Goal: Check status: Check status

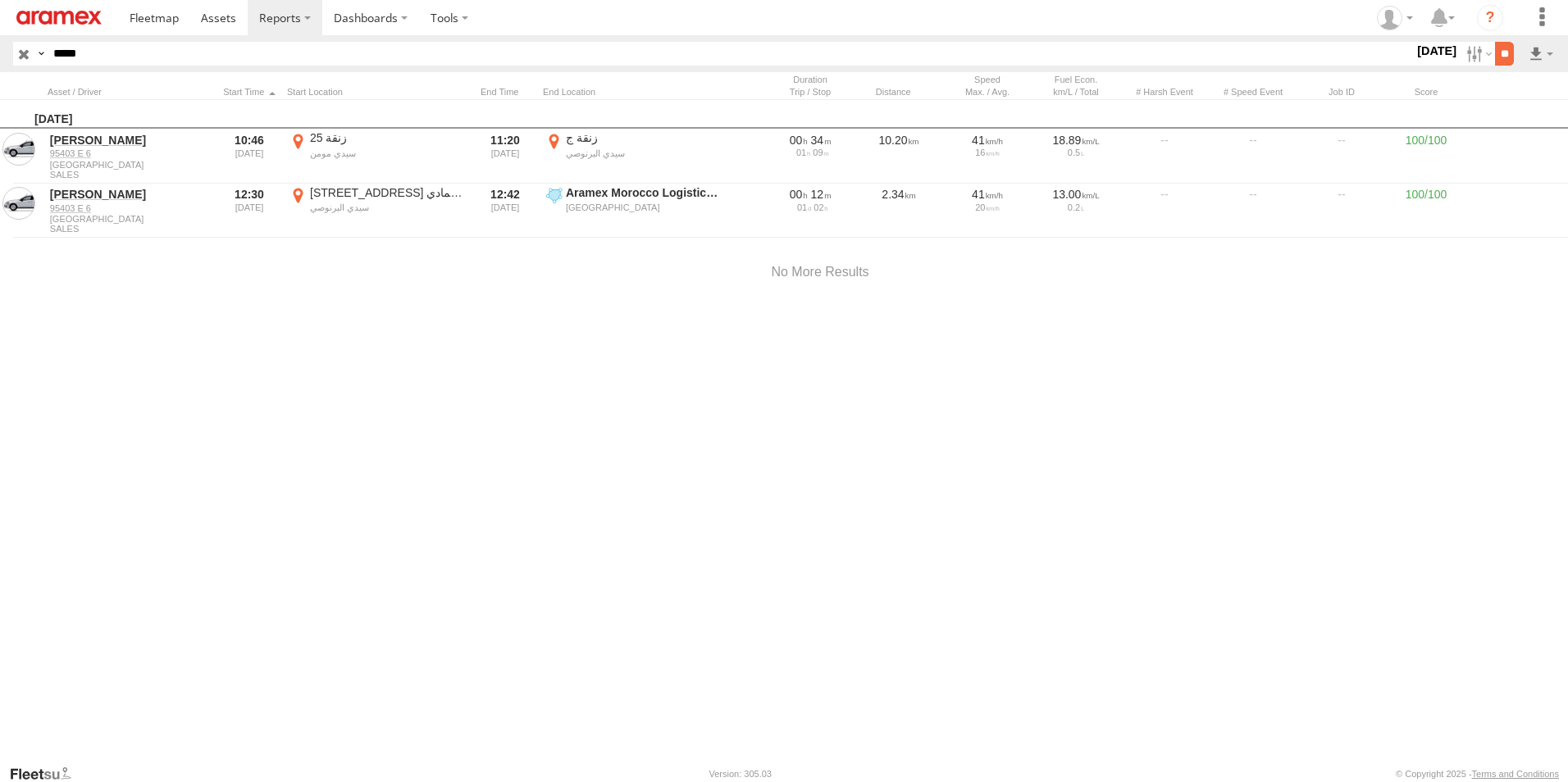
click at [1503, 53] on input "**" at bounding box center [1505, 53] width 19 height 24
drag, startPoint x: 117, startPoint y: 50, endPoint x: -3, endPoint y: 35, distance: 120.9
click at [0, 35] on html at bounding box center [784, 391] width 1568 height 782
paste input "text"
click at [1495, 41] on input "**" at bounding box center [1505, 53] width 19 height 24
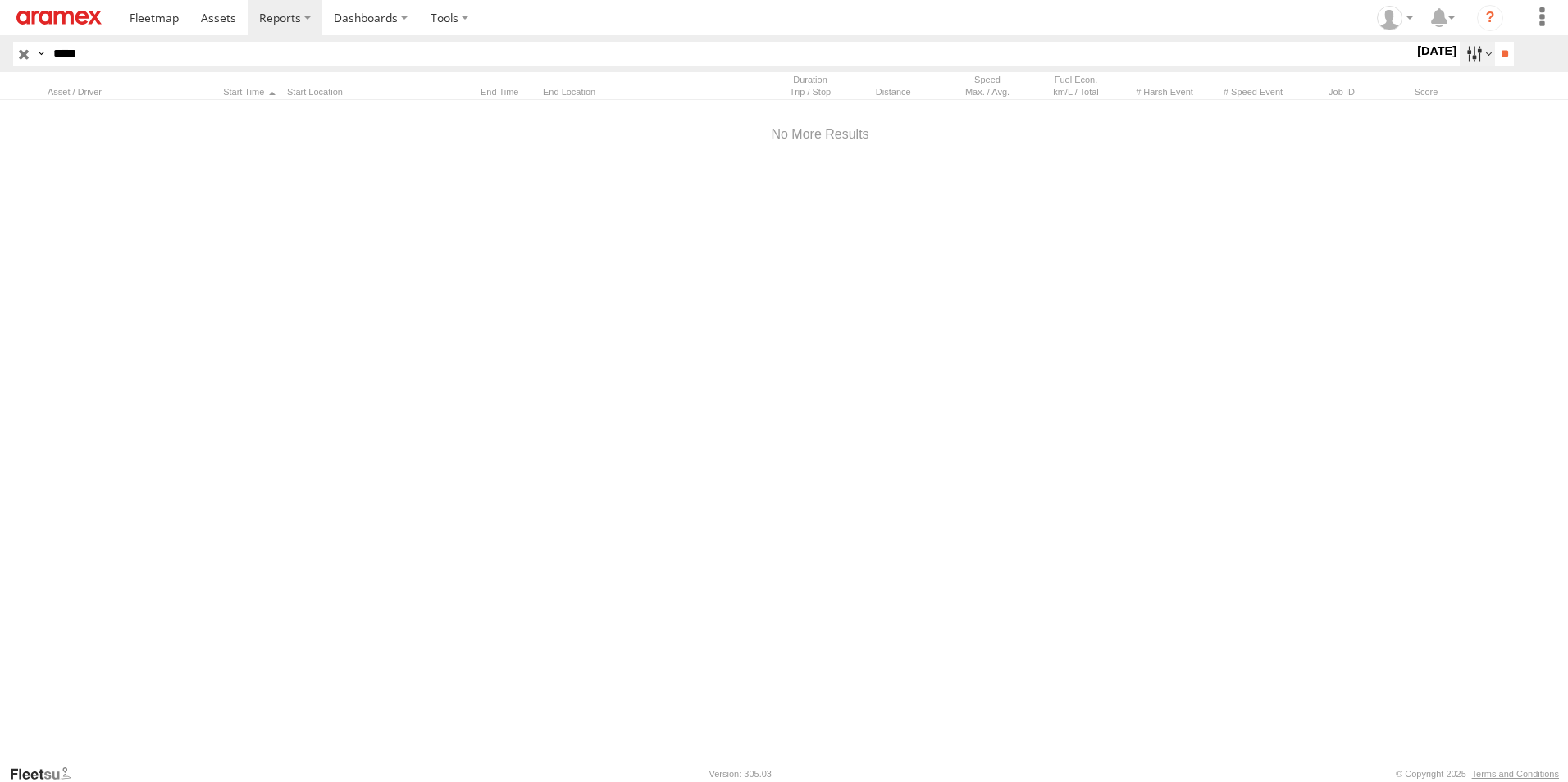
click at [1462, 55] on label at bounding box center [1478, 53] width 35 height 24
click at [0, 0] on label at bounding box center [0, 0] width 0 height 0
click at [1498, 53] on input "**" at bounding box center [1505, 53] width 19 height 24
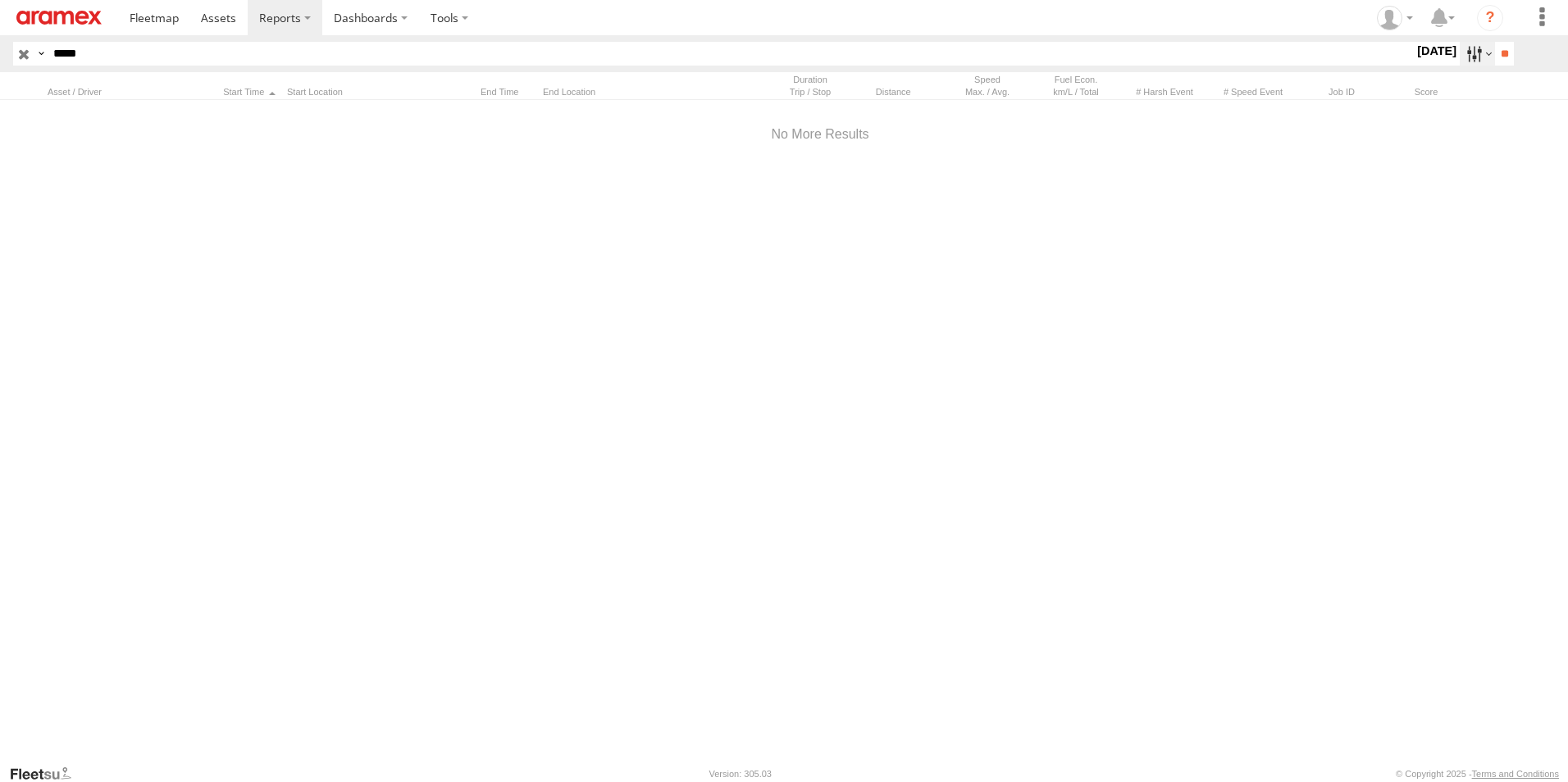
click at [1469, 52] on label at bounding box center [1478, 53] width 35 height 24
click at [0, 0] on label at bounding box center [0, 0] width 0 height 0
click at [1502, 54] on input "**" at bounding box center [1505, 53] width 19 height 24
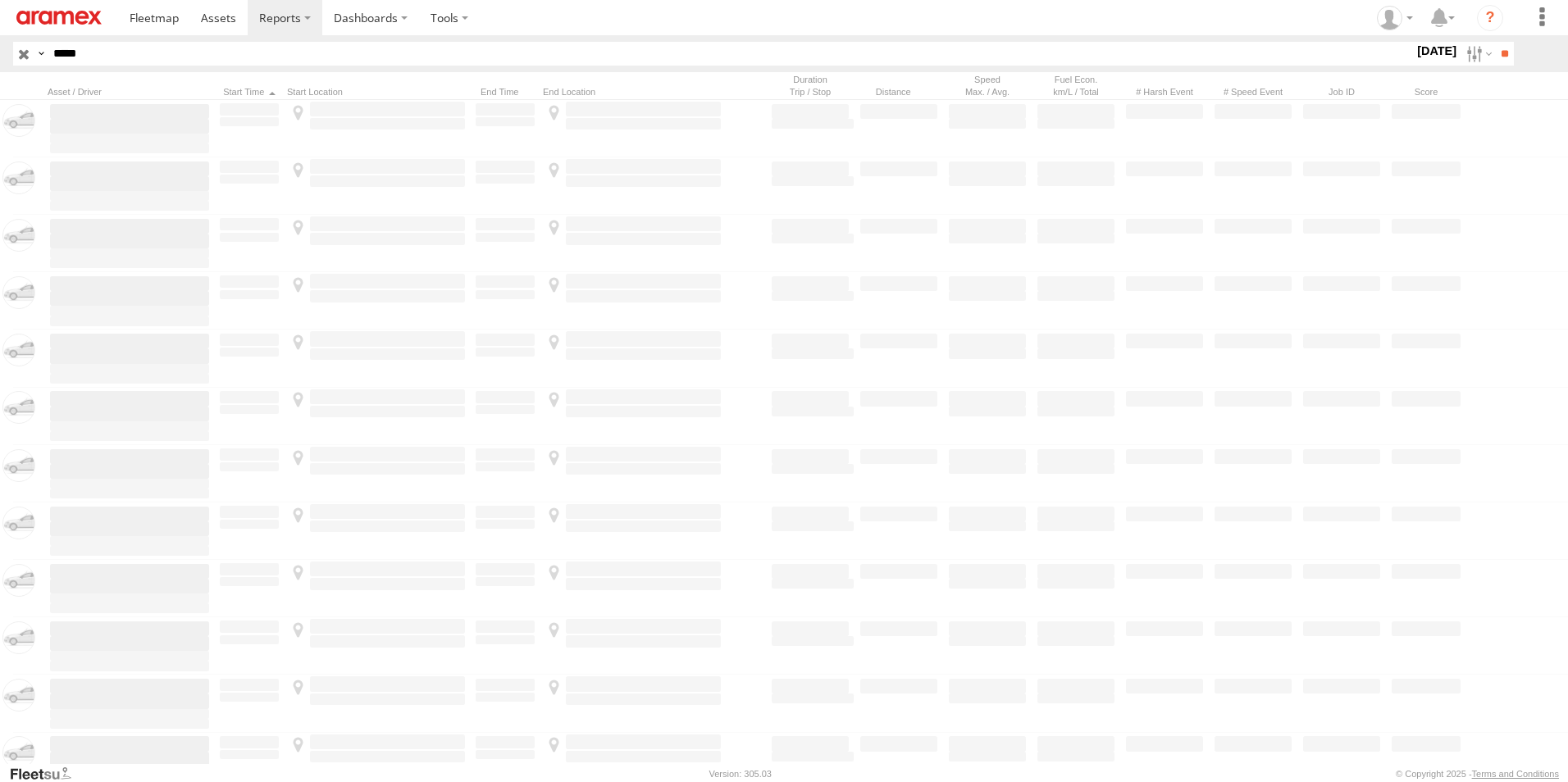
drag, startPoint x: 1466, startPoint y: 56, endPoint x: 1448, endPoint y: 123, distance: 69.4
click at [1465, 59] on label at bounding box center [1478, 53] width 35 height 24
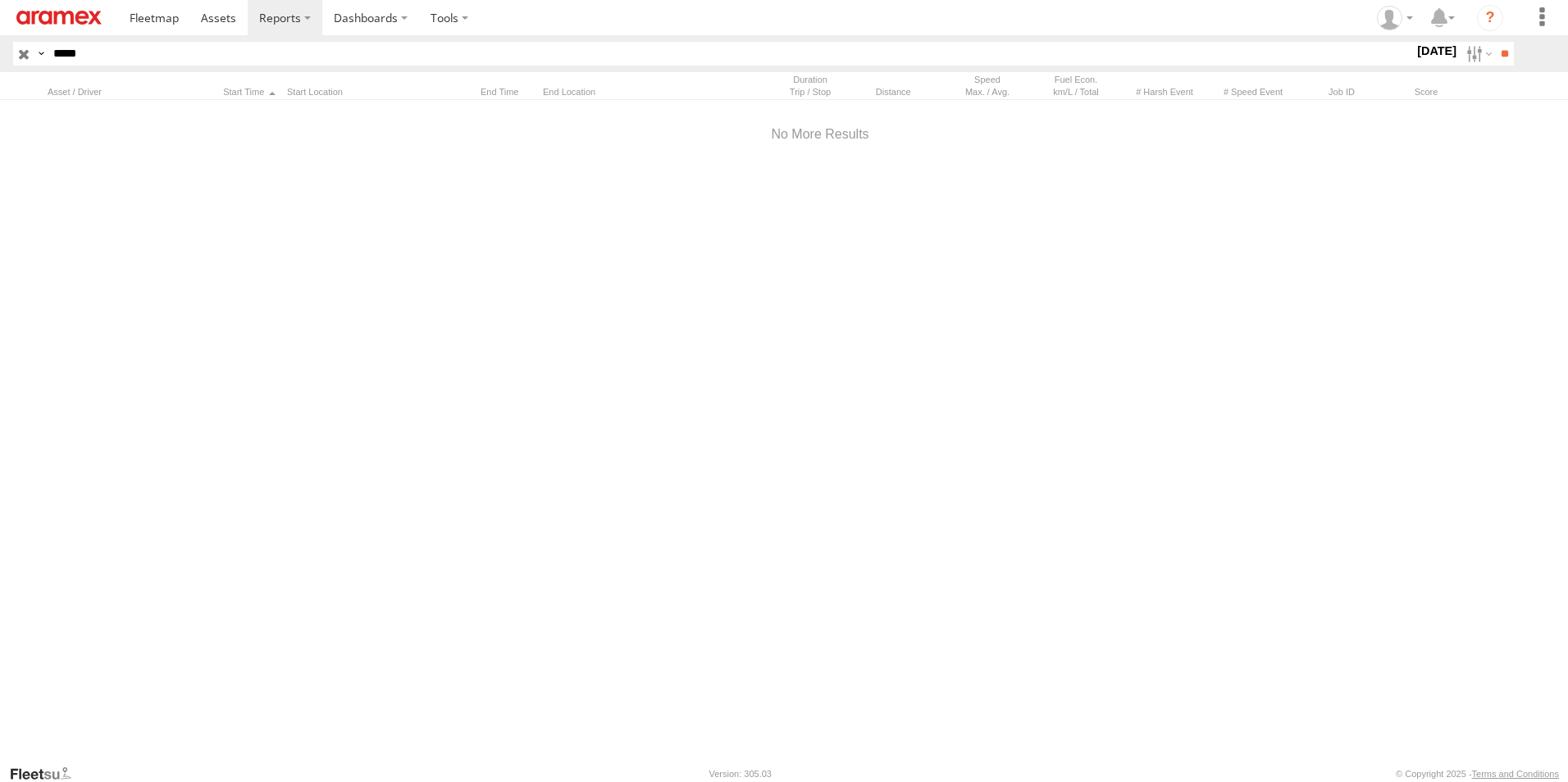
click at [0, 0] on label at bounding box center [0, 0] width 0 height 0
click at [1498, 59] on input "**" at bounding box center [1505, 53] width 19 height 24
drag, startPoint x: -1, startPoint y: 43, endPoint x: 0, endPoint y: 35, distance: 8.1
click at [0, 35] on html at bounding box center [784, 391] width 1568 height 782
paste input "text"
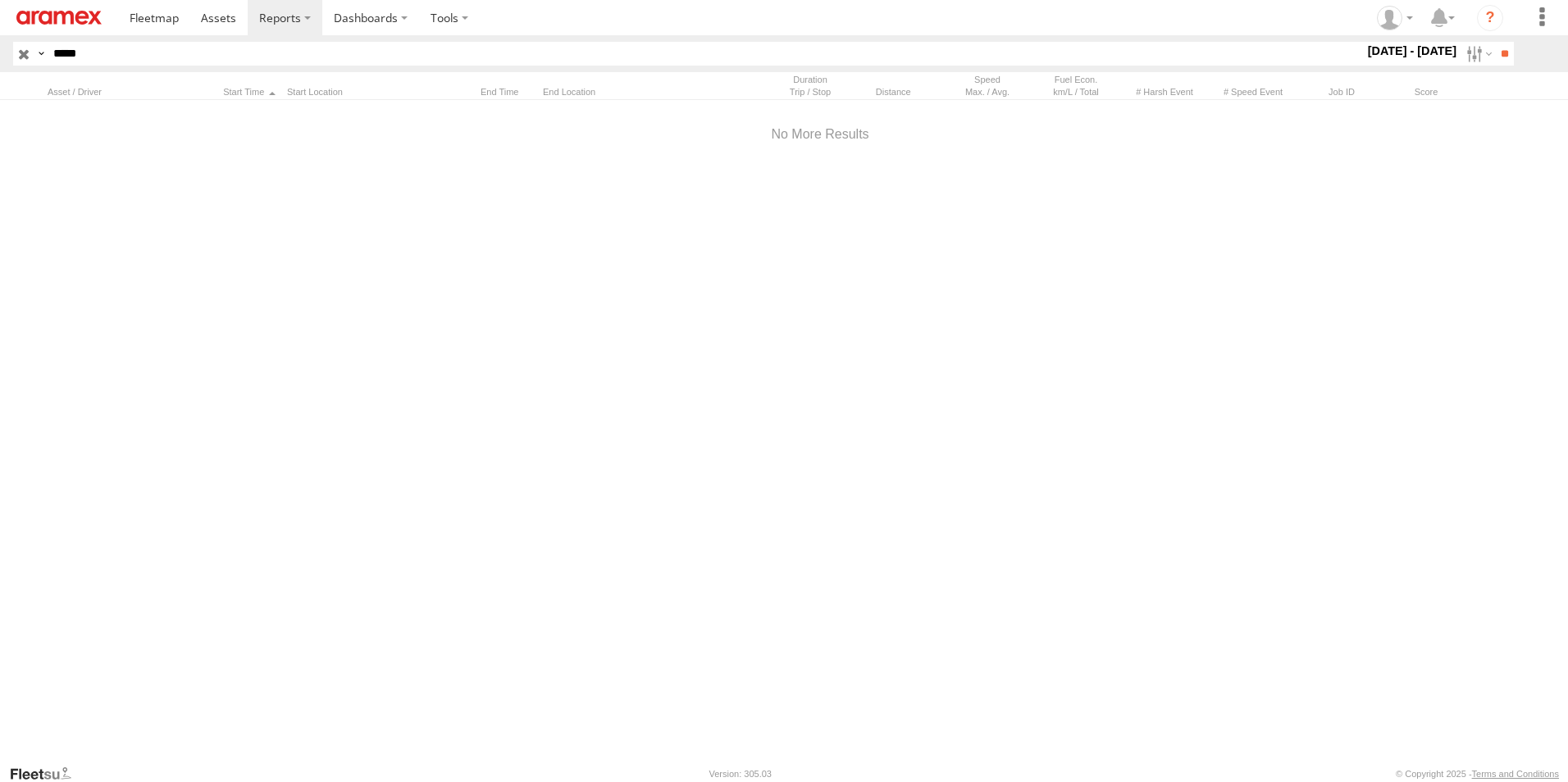
click at [1495, 41] on input "**" at bounding box center [1505, 53] width 19 height 24
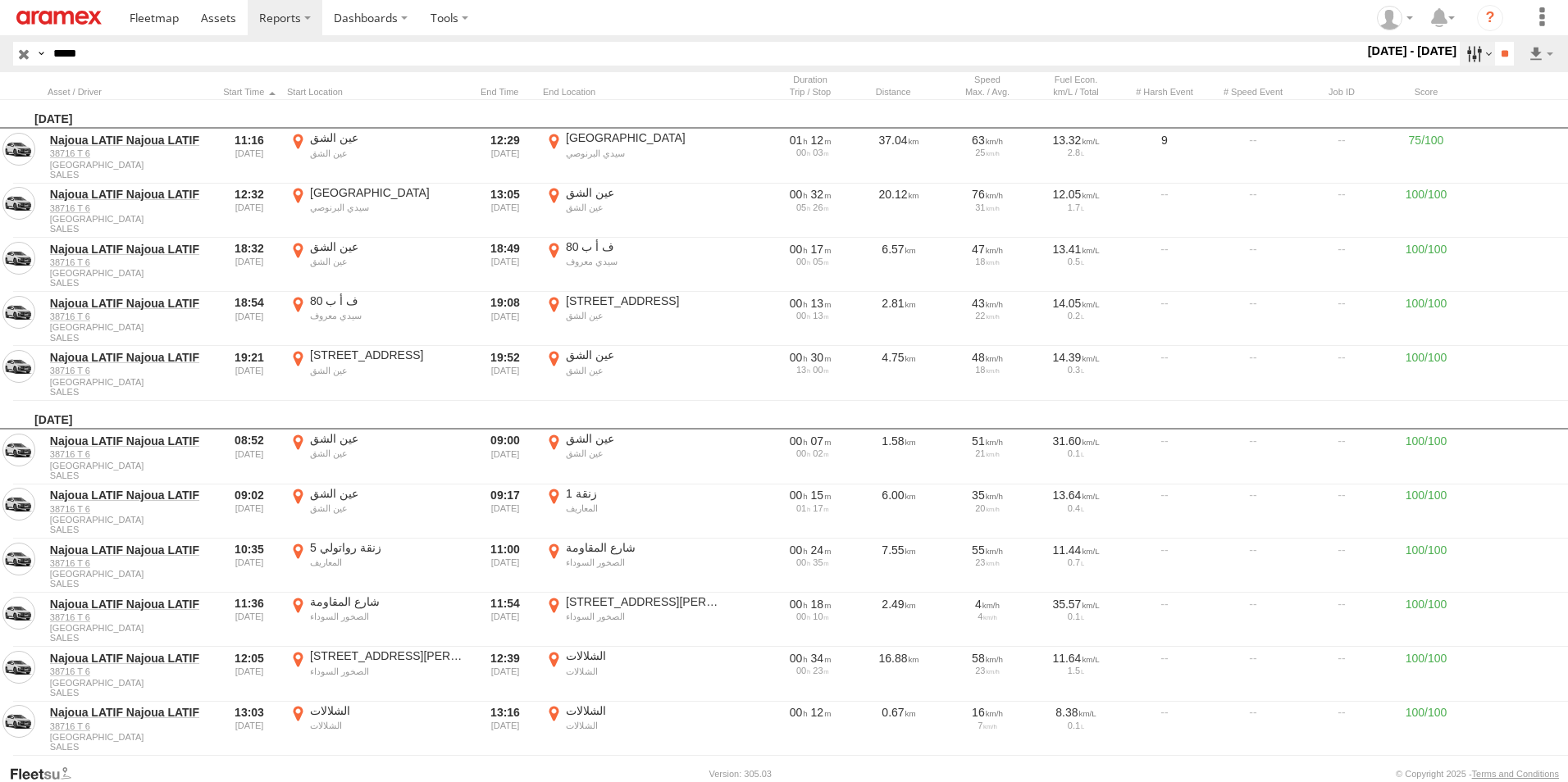
click at [1462, 57] on label at bounding box center [1478, 53] width 35 height 24
click at [0, 0] on label at bounding box center [0, 0] width 0 height 0
click at [1510, 53] on input "**" at bounding box center [1505, 53] width 19 height 24
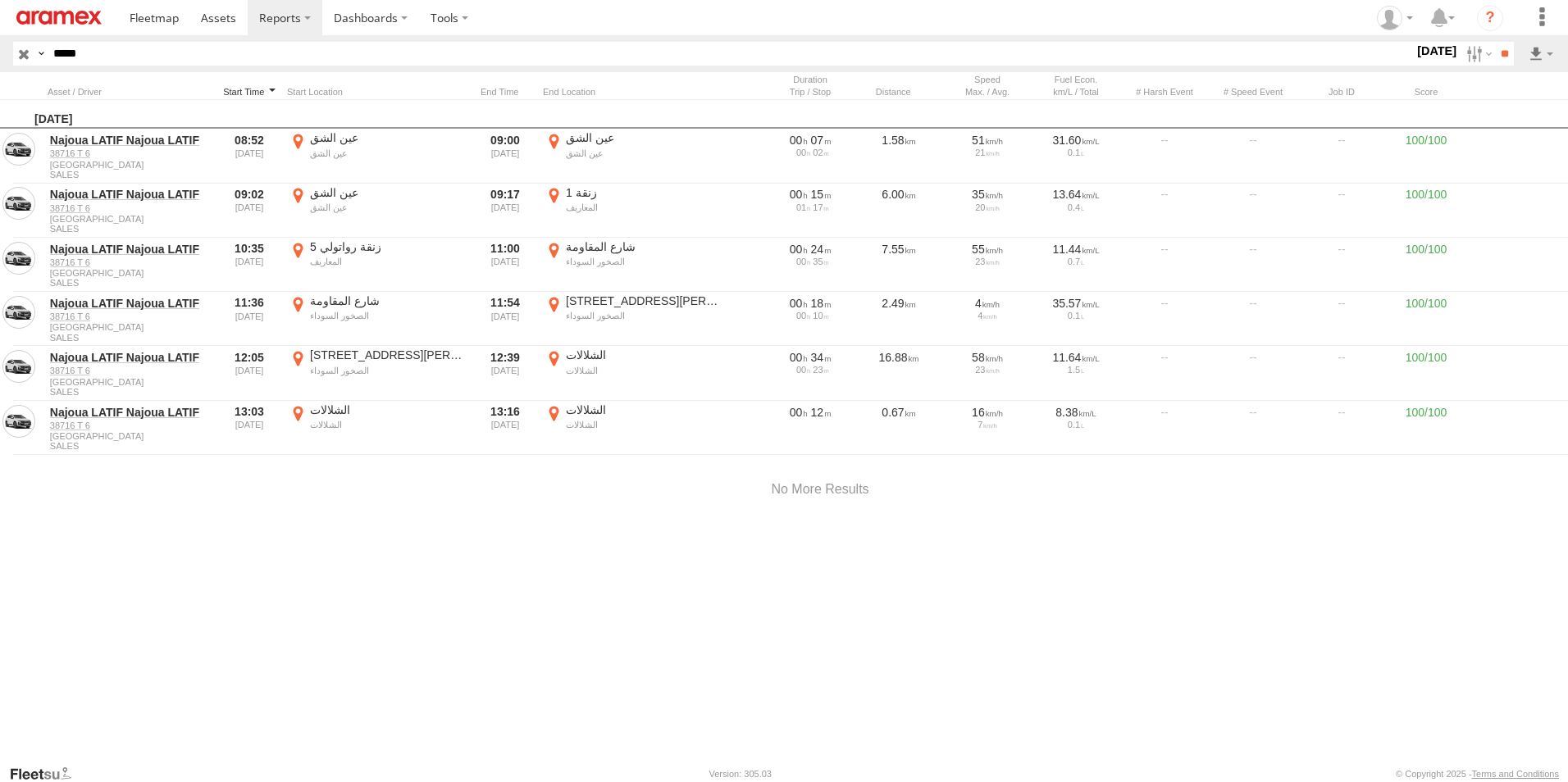
click at [252, 93] on div at bounding box center [250, 91] width 62 height 11
click at [245, 97] on div at bounding box center [250, 91] width 62 height 11
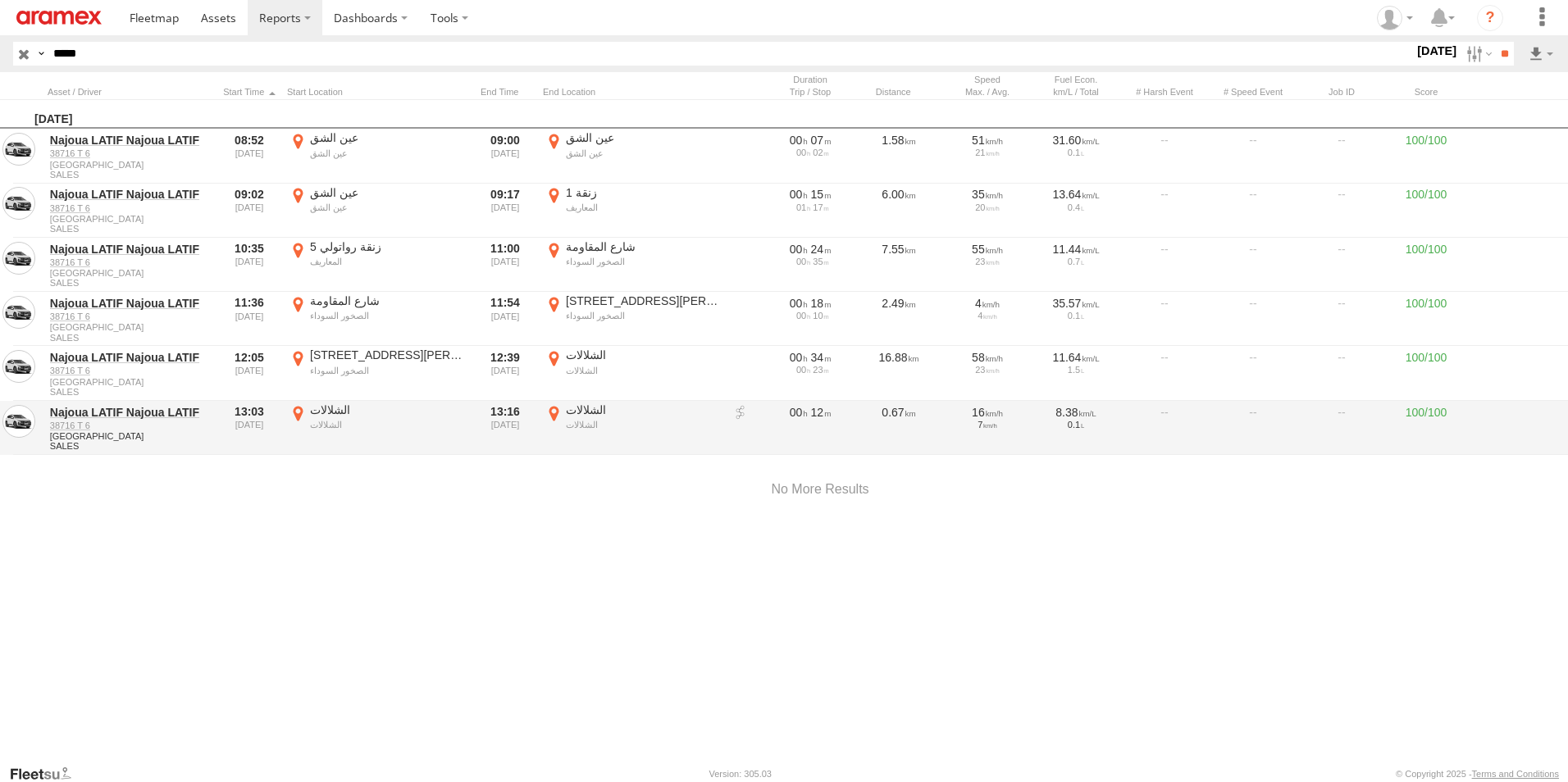
click at [554, 409] on label "الشلالات الشلالات 33.62477 -7.44129" at bounding box center [633, 428] width 181 height 51
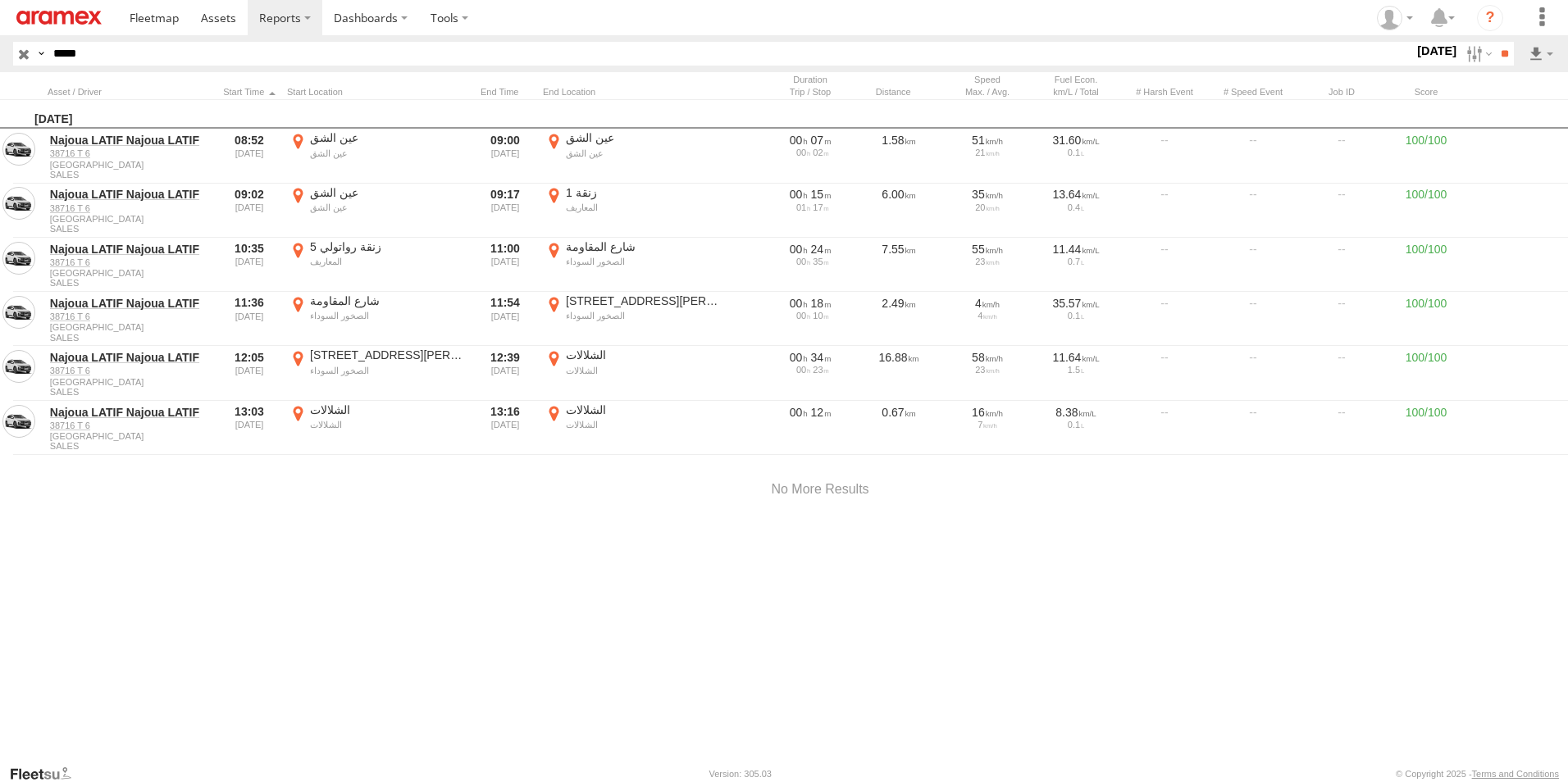
drag, startPoint x: 707, startPoint y: 524, endPoint x: 1004, endPoint y: 497, distance: 298.2
click at [0, 0] on div at bounding box center [0, 0] width 0 height 0
drag, startPoint x: 916, startPoint y: 445, endPoint x: 849, endPoint y: 496, distance: 84.2
click at [0, 0] on div at bounding box center [0, 0] width 0 height 0
drag, startPoint x: 813, startPoint y: 373, endPoint x: 737, endPoint y: 520, distance: 165.5
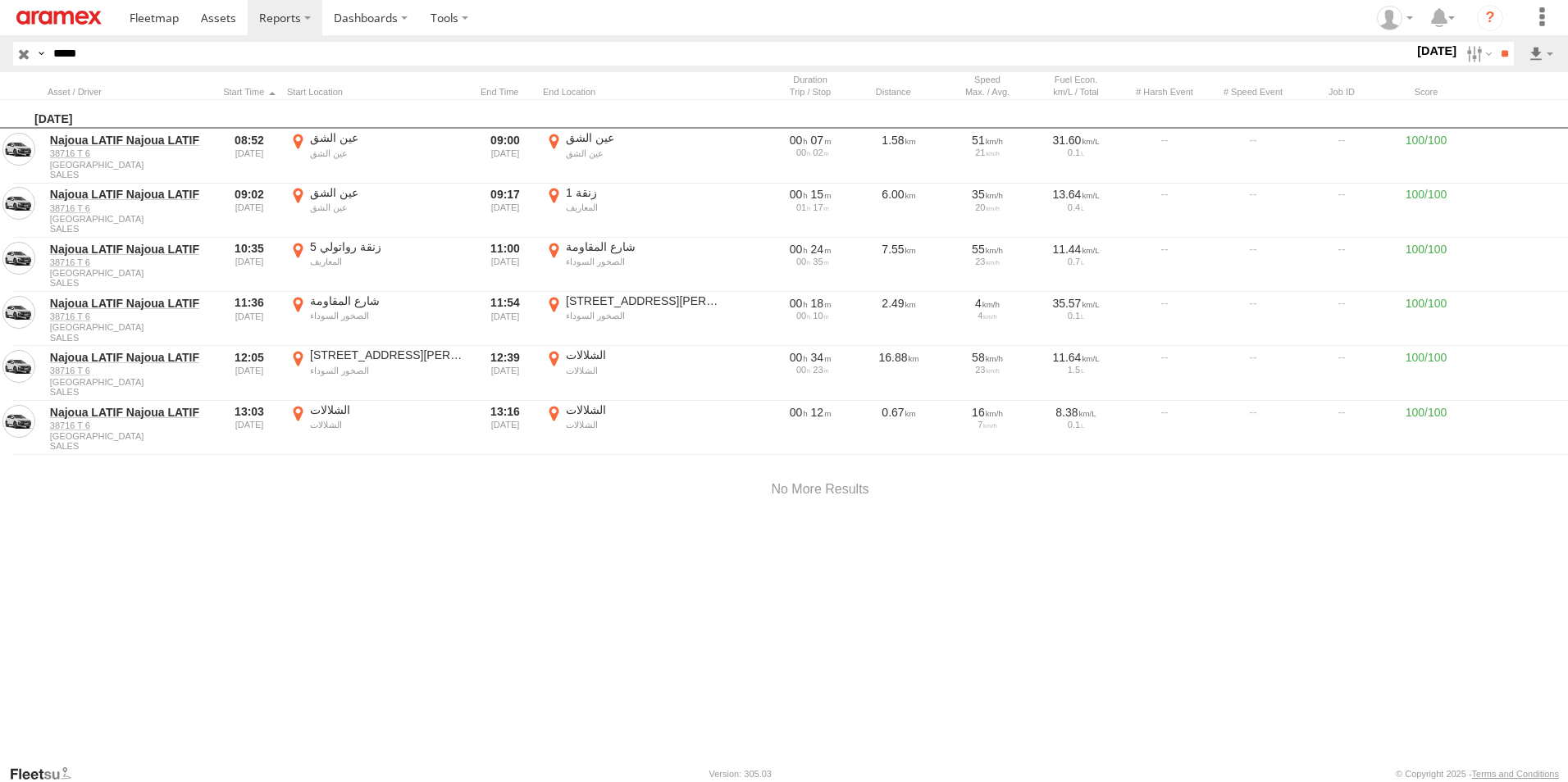
click at [0, 0] on div at bounding box center [0, 0] width 0 height 0
drag, startPoint x: 839, startPoint y: 580, endPoint x: 813, endPoint y: 510, distance: 74.7
click at [0, 0] on div at bounding box center [0, 0] width 0 height 0
click at [0, 0] on label "×" at bounding box center [0, 0] width 0 height 0
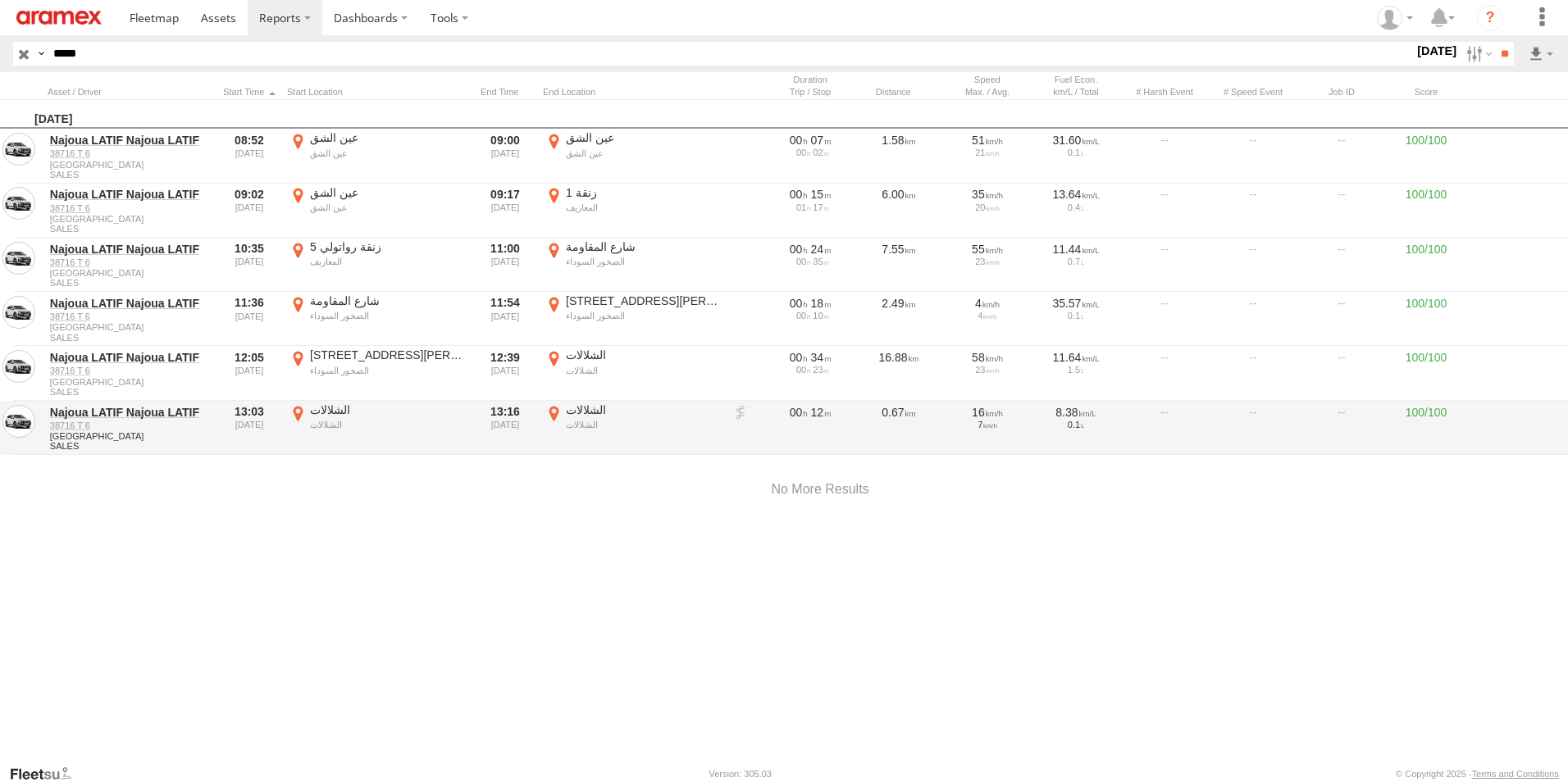
click at [301, 412] on label "الشلالات الشلالات 33.62254 -7.43843" at bounding box center [378, 428] width 181 height 51
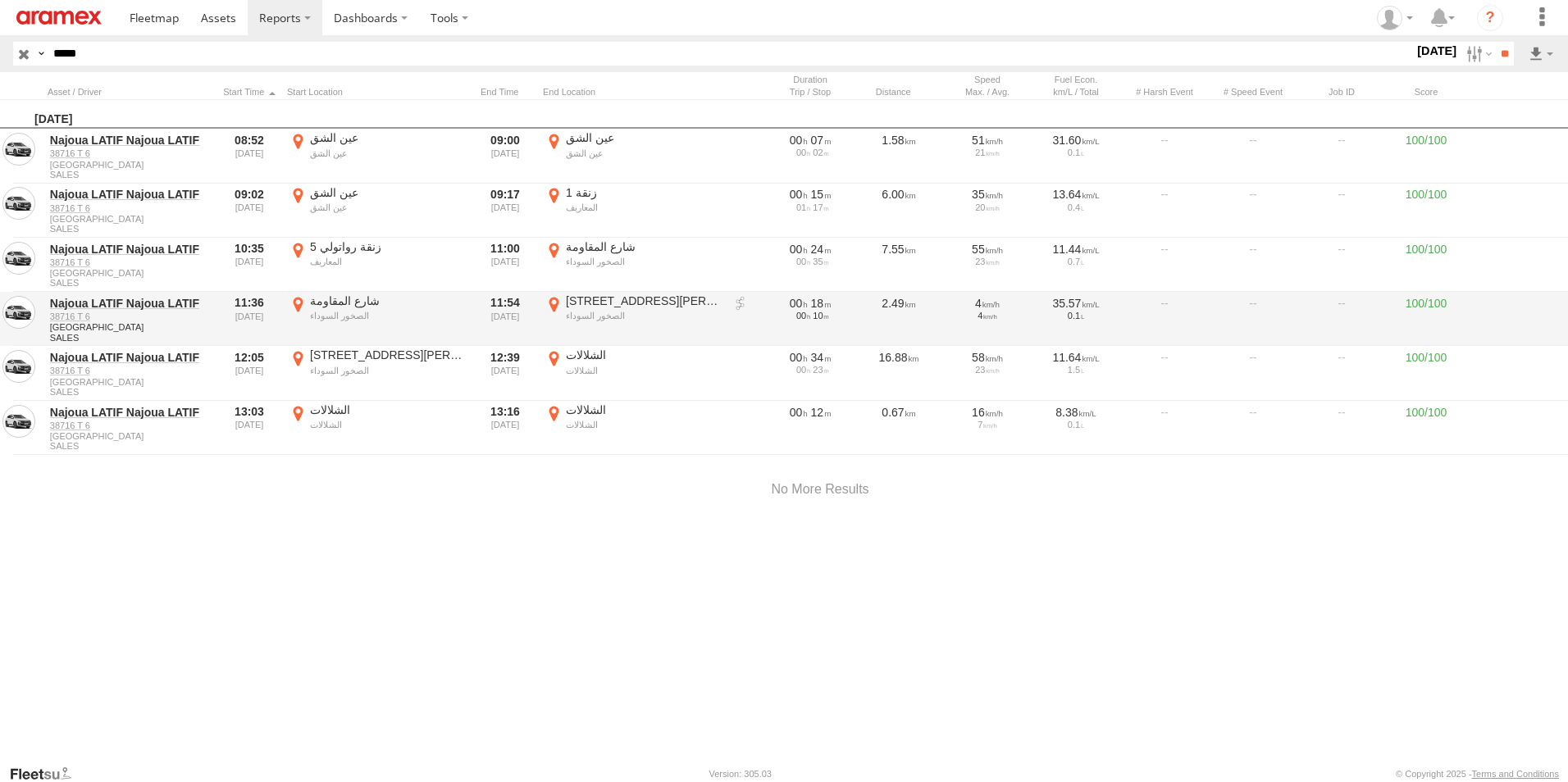
drag, startPoint x: 1472, startPoint y: 165, endPoint x: 1137, endPoint y: 339, distance: 377.5
click at [0, 0] on label "×" at bounding box center [0, 0] width 0 height 0
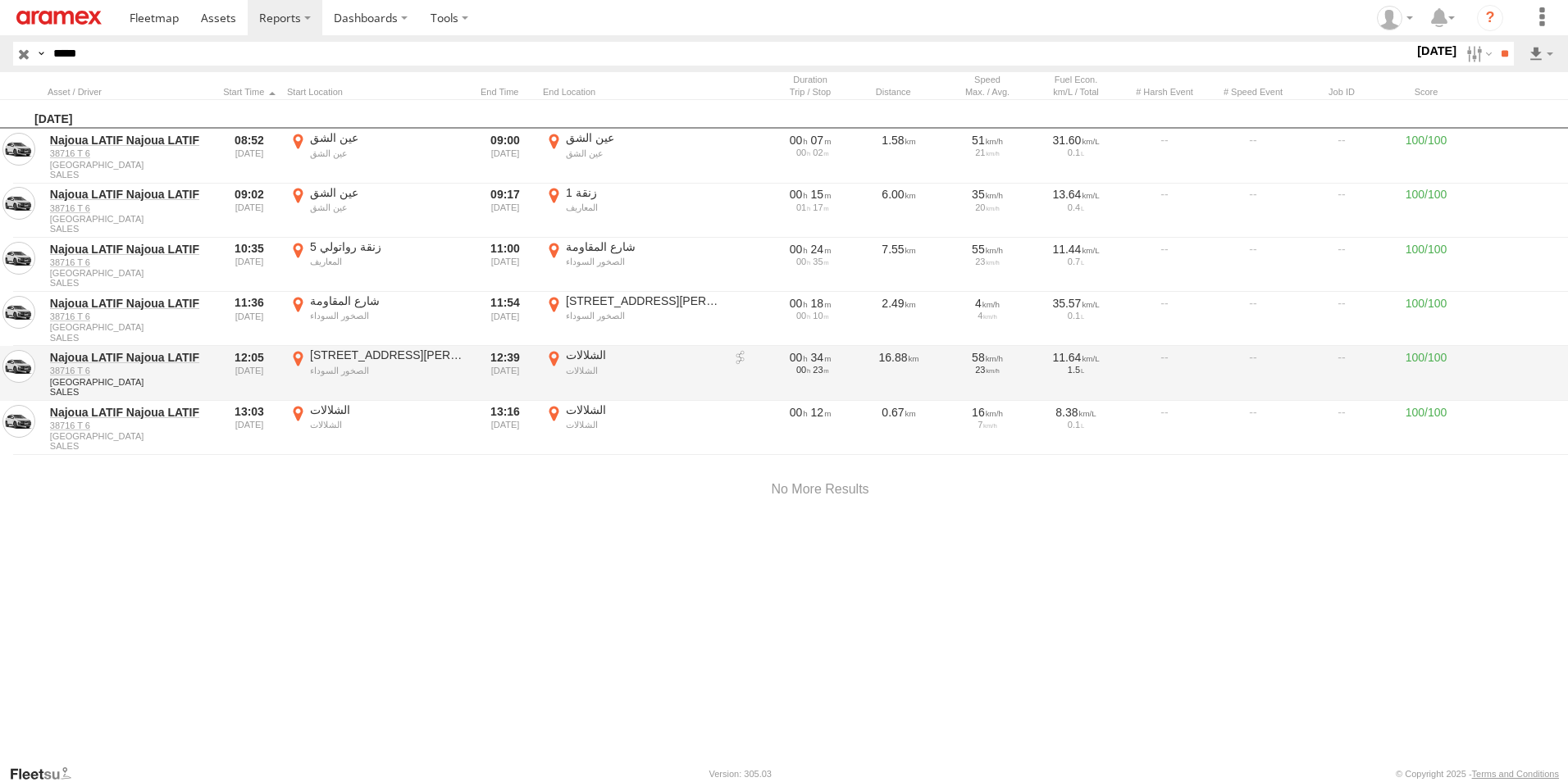
click at [556, 357] on label "الشلالات الشلالات 33.62241 -7.43855" at bounding box center [633, 373] width 181 height 51
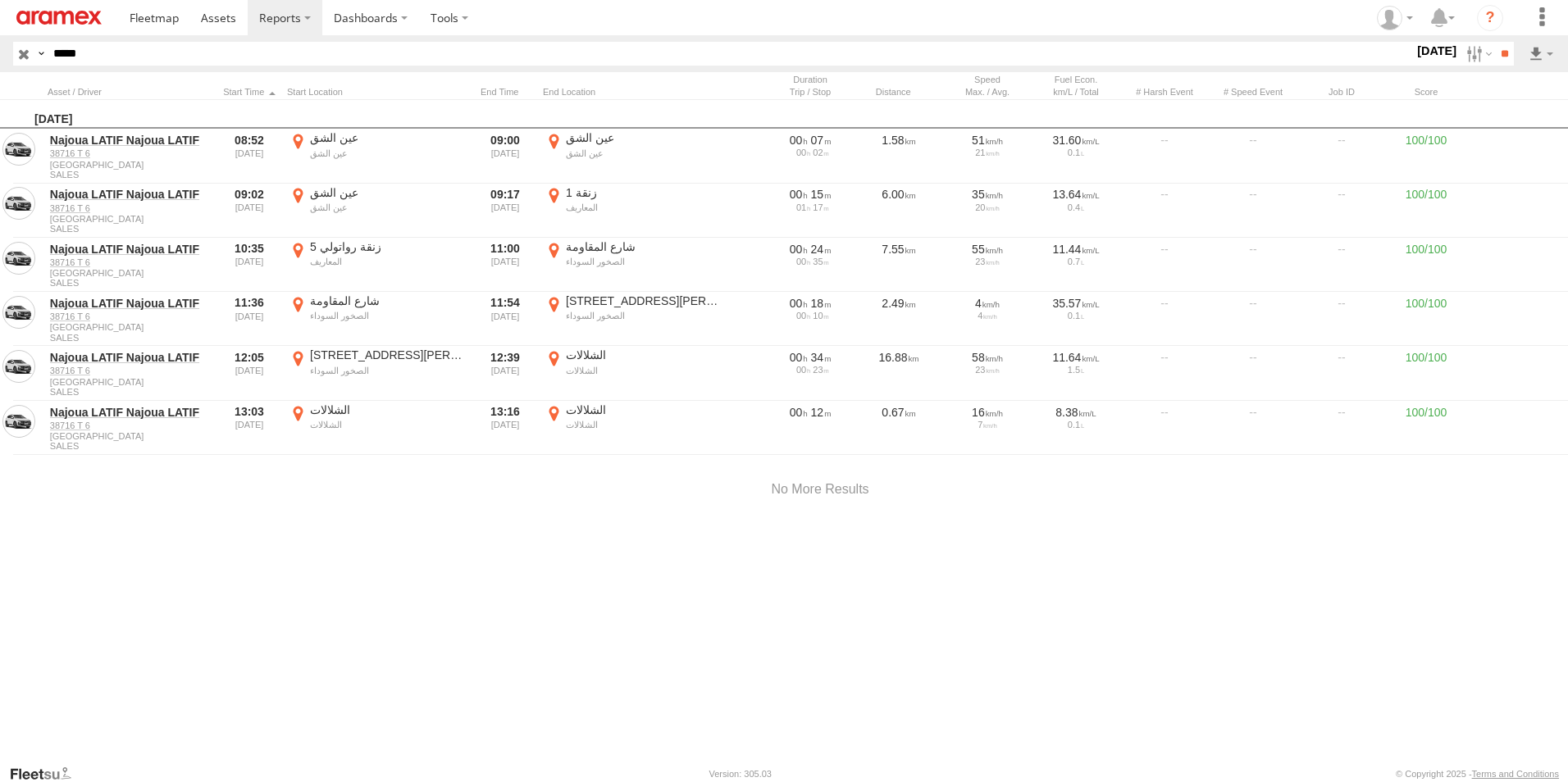
drag, startPoint x: 997, startPoint y: 415, endPoint x: 926, endPoint y: 404, distance: 71.8
click at [0, 0] on div at bounding box center [0, 0] width 0 height 0
drag, startPoint x: 902, startPoint y: 493, endPoint x: 773, endPoint y: 531, distance: 134.5
click at [0, 0] on div at bounding box center [0, 0] width 0 height 0
drag, startPoint x: 535, startPoint y: 549, endPoint x: 858, endPoint y: 230, distance: 454.0
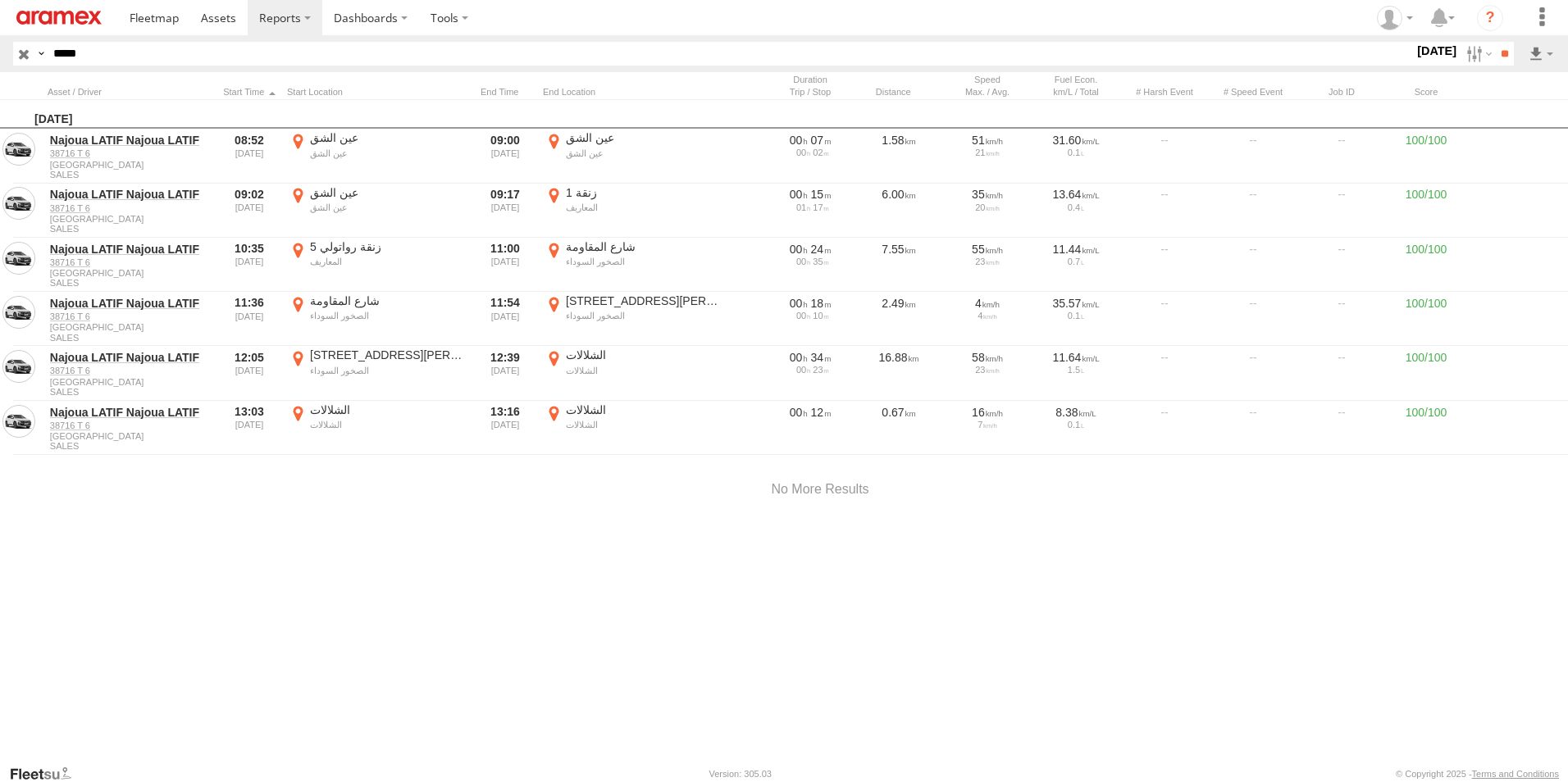
click at [0, 0] on div at bounding box center [0, 0] width 0 height 0
drag, startPoint x: 535, startPoint y: 539, endPoint x: 904, endPoint y: 283, distance: 449.1
click at [0, 0] on div at bounding box center [0, 0] width 0 height 0
drag, startPoint x: 573, startPoint y: 443, endPoint x: 896, endPoint y: 593, distance: 356.1
click at [0, 0] on div at bounding box center [0, 0] width 0 height 0
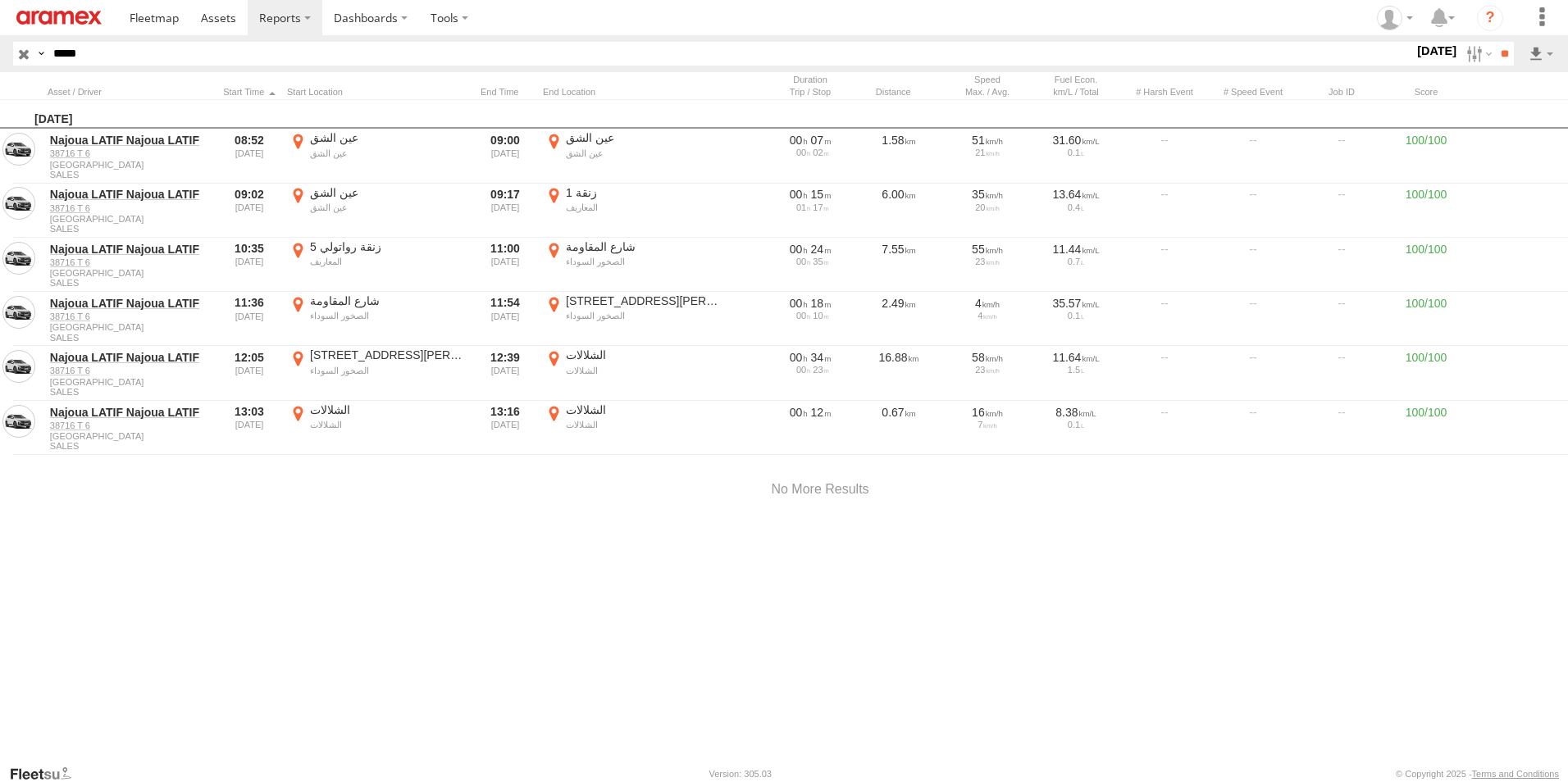
click at [0, 0] on label "×" at bounding box center [0, 0] width 0 height 0
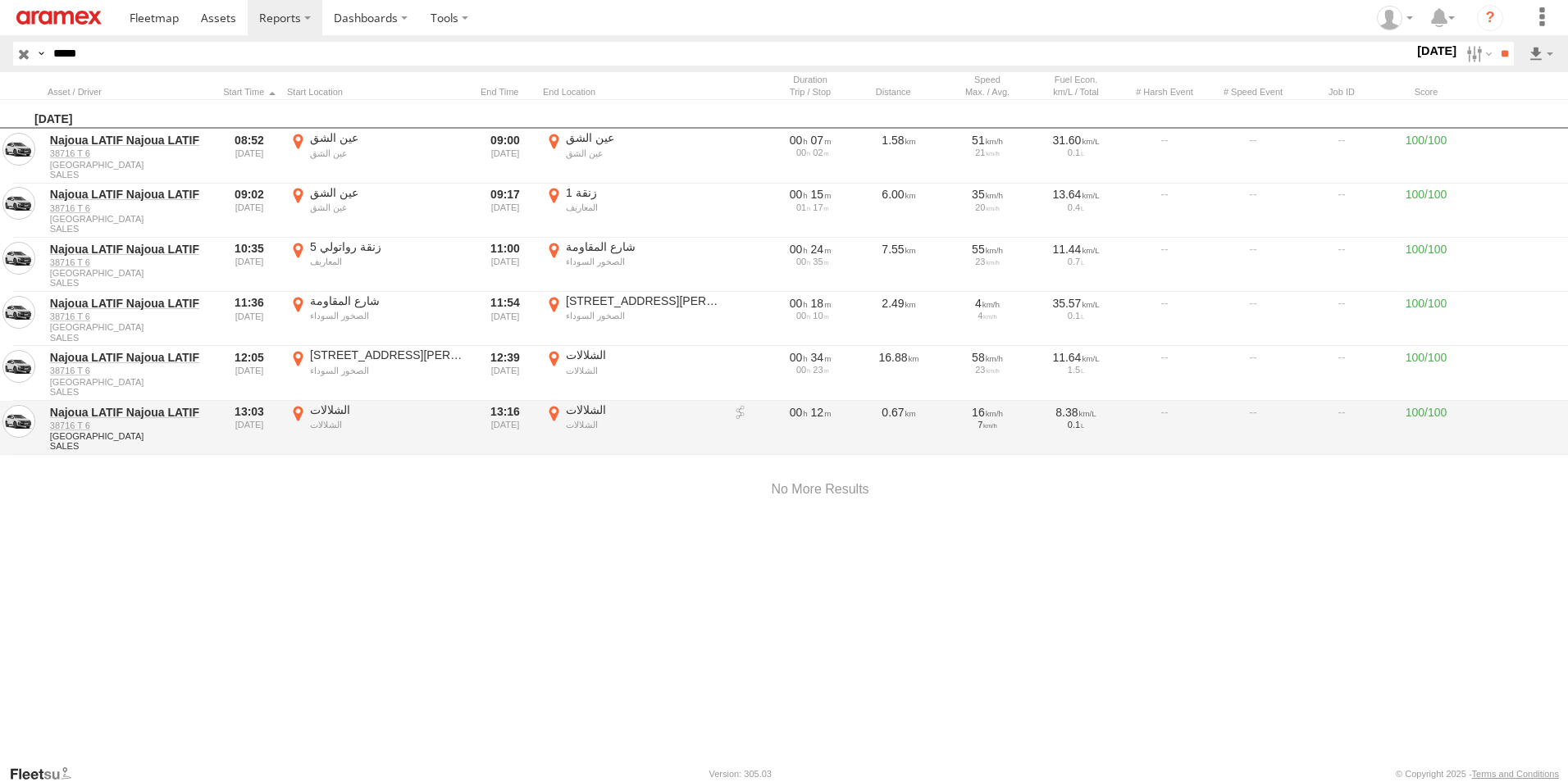
click at [554, 414] on label "الشلالات الشلالات 33.62477 -7.44129" at bounding box center [633, 428] width 181 height 51
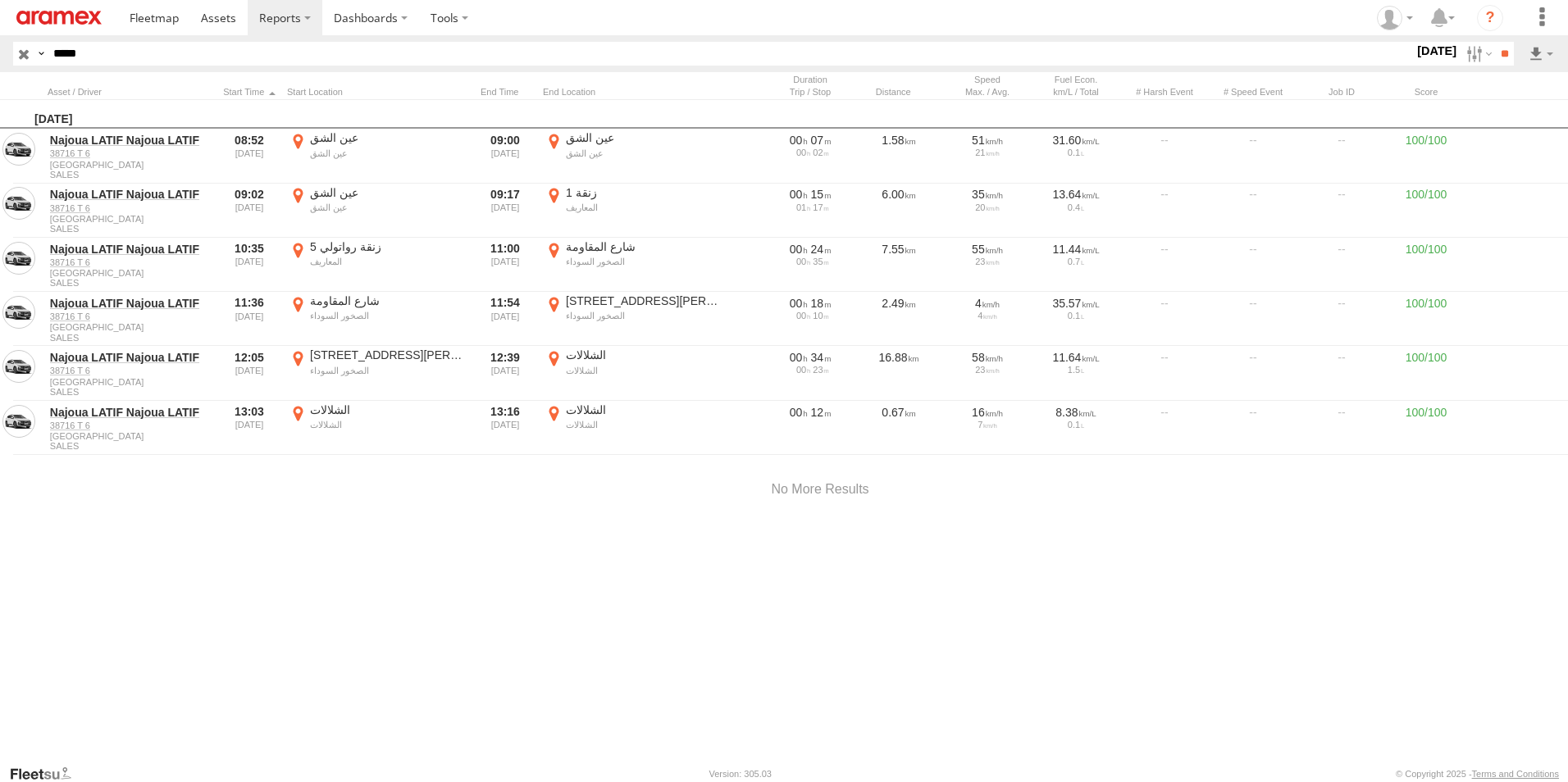
click at [0, 0] on label "×" at bounding box center [0, 0] width 0 height 0
click at [555, 301] on label "[STREET_ADDRESS][GEOGRAPHIC_DATA][PERSON_NAME] 33.5978 -7.58581" at bounding box center [633, 319] width 181 height 51
click at [0, 0] on label "×" at bounding box center [0, 0] width 0 height 0
drag, startPoint x: 229, startPoint y: 51, endPoint x: -3, endPoint y: 46, distance: 232.1
click at [0, 46] on html at bounding box center [784, 391] width 1568 height 782
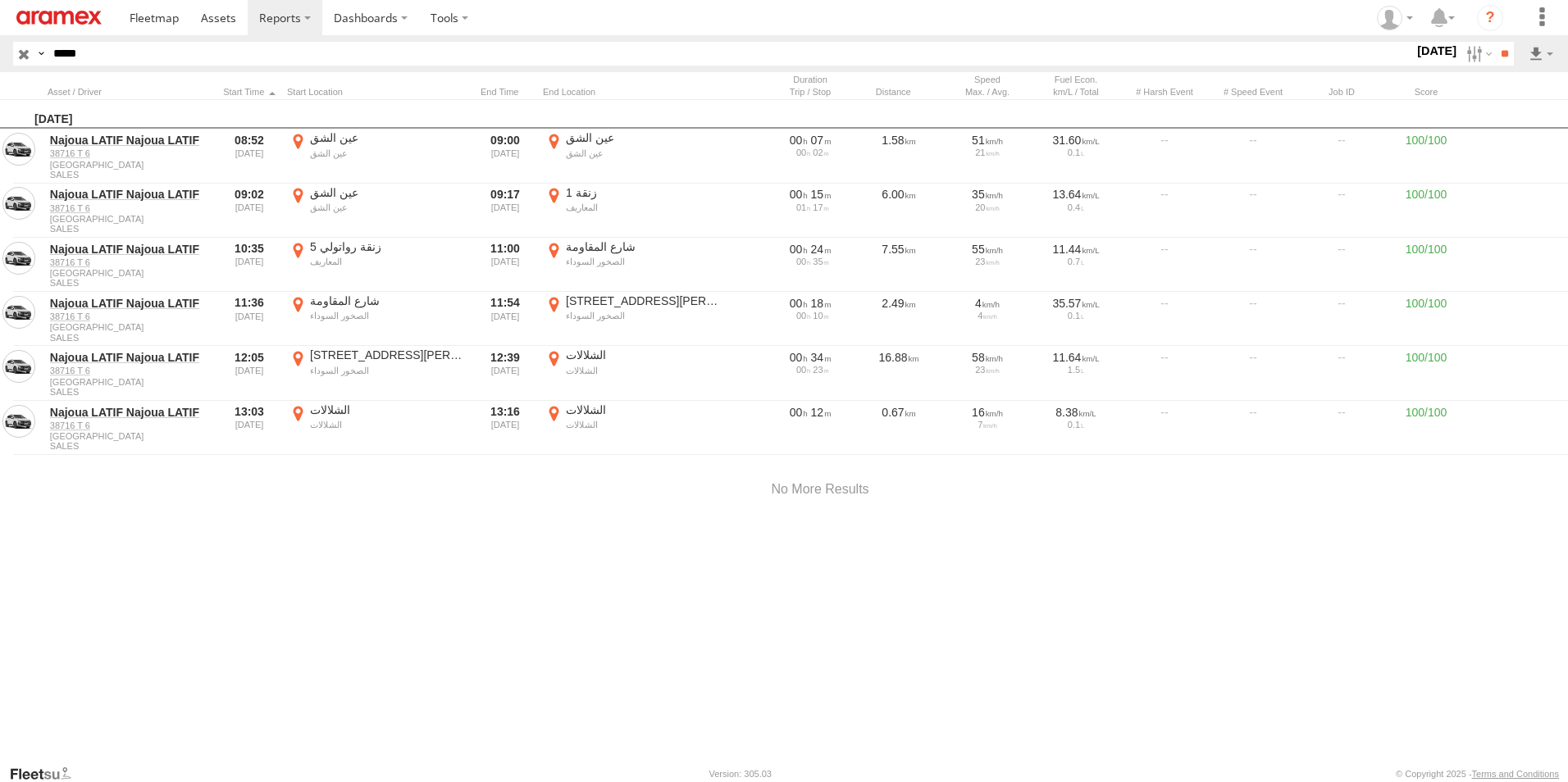
paste input "*"
click at [1495, 41] on input "**" at bounding box center [1505, 53] width 19 height 24
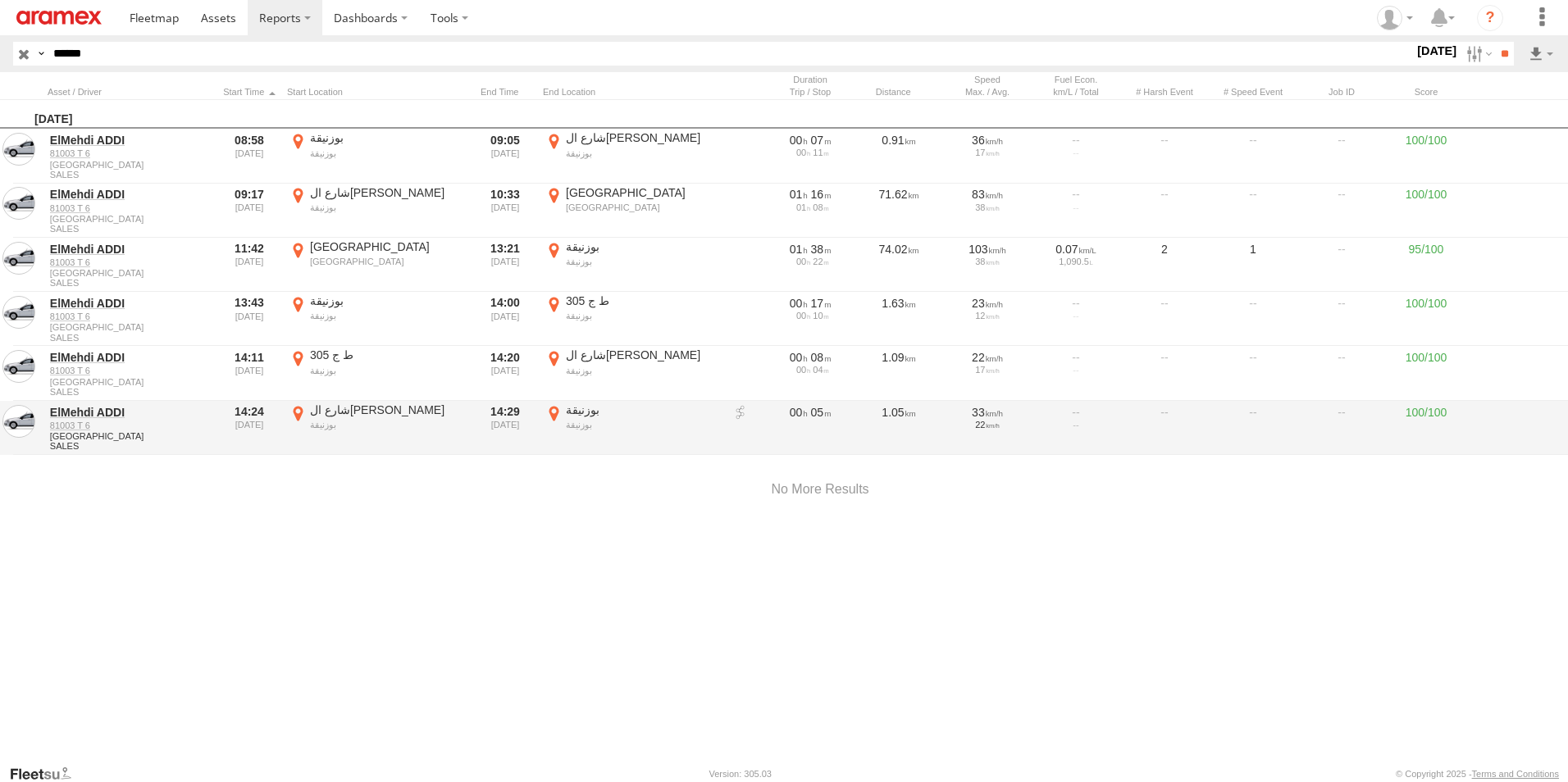
click at [557, 412] on label "بوزنيقة بوزنيقة 33.78874 -7.15108" at bounding box center [633, 428] width 181 height 51
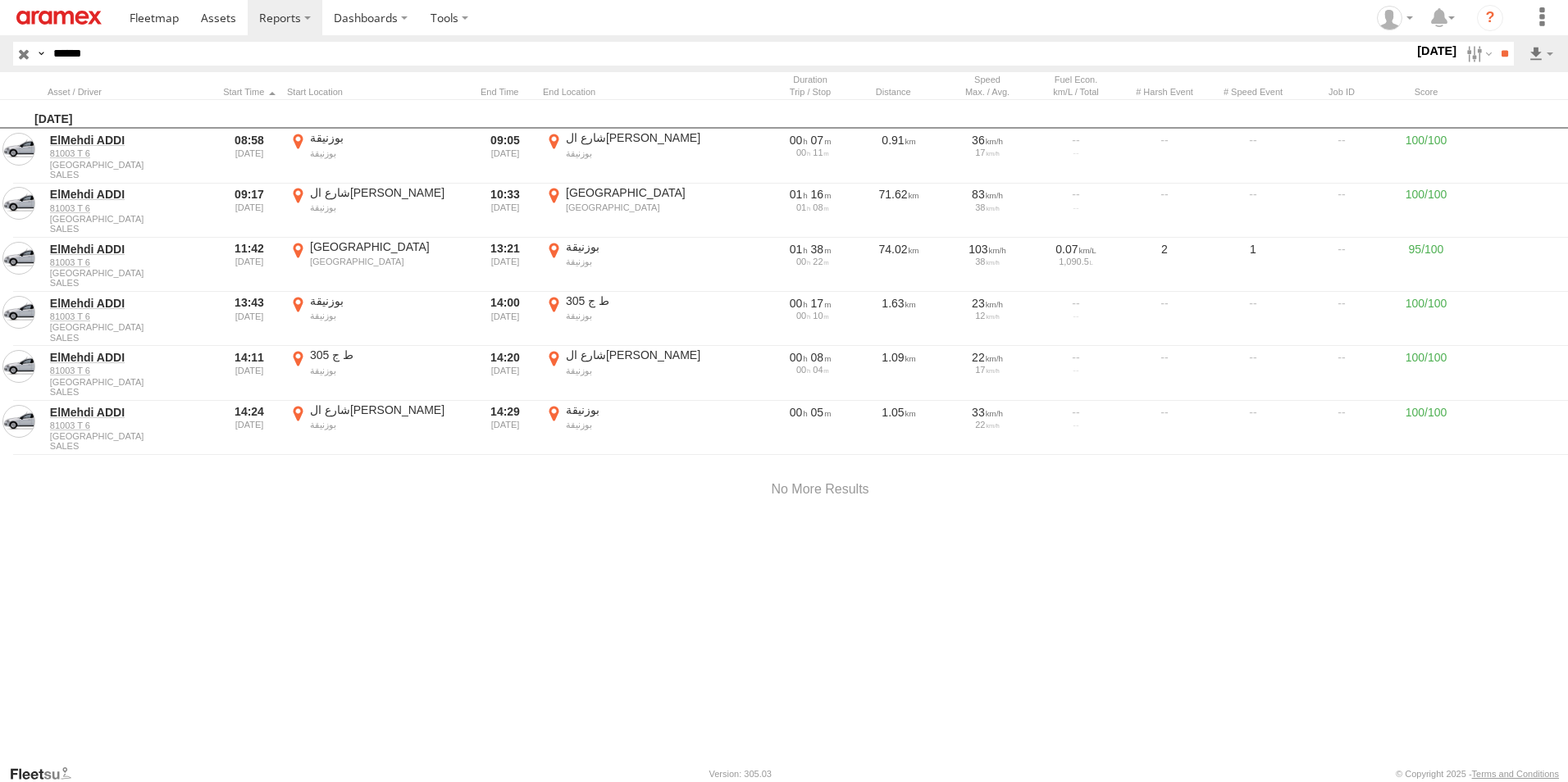
drag, startPoint x: 959, startPoint y: 448, endPoint x: 821, endPoint y: 590, distance: 198.0
click at [0, 0] on div at bounding box center [0, 0] width 0 height 0
drag, startPoint x: 833, startPoint y: 556, endPoint x: 1075, endPoint y: 801, distance: 344.4
click at [1075, 782] on html at bounding box center [784, 391] width 1568 height 782
drag, startPoint x: 813, startPoint y: 428, endPoint x: 573, endPoint y: 244, distance: 302.4
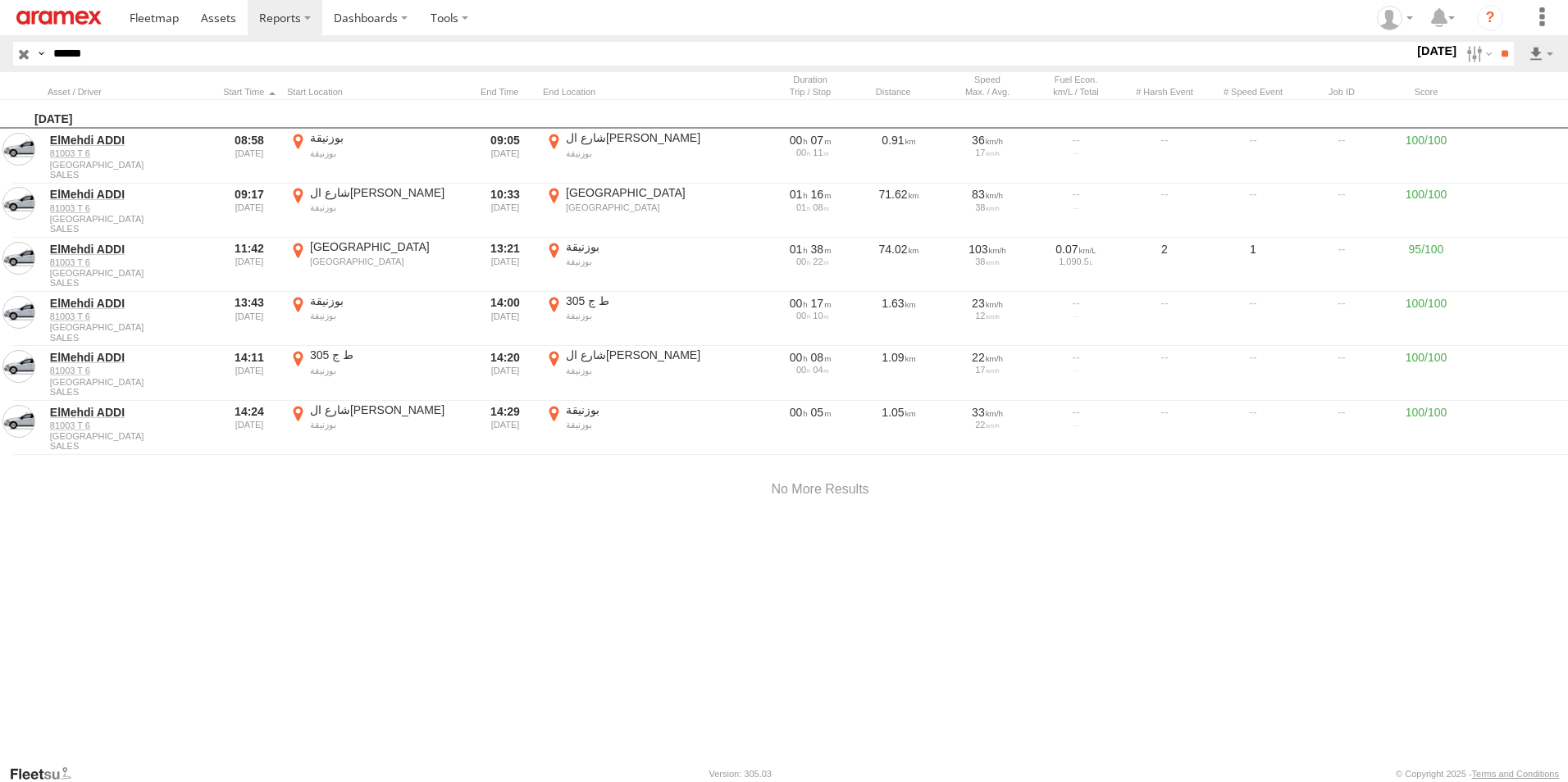
click at [0, 0] on div at bounding box center [0, 0] width 0 height 0
drag, startPoint x: 765, startPoint y: 484, endPoint x: 662, endPoint y: 342, distance: 175.4
click at [0, 0] on div at bounding box center [0, 0] width 0 height 0
drag, startPoint x: 734, startPoint y: 453, endPoint x: 774, endPoint y: 398, distance: 68.0
click at [0, 0] on div at bounding box center [0, 0] width 0 height 0
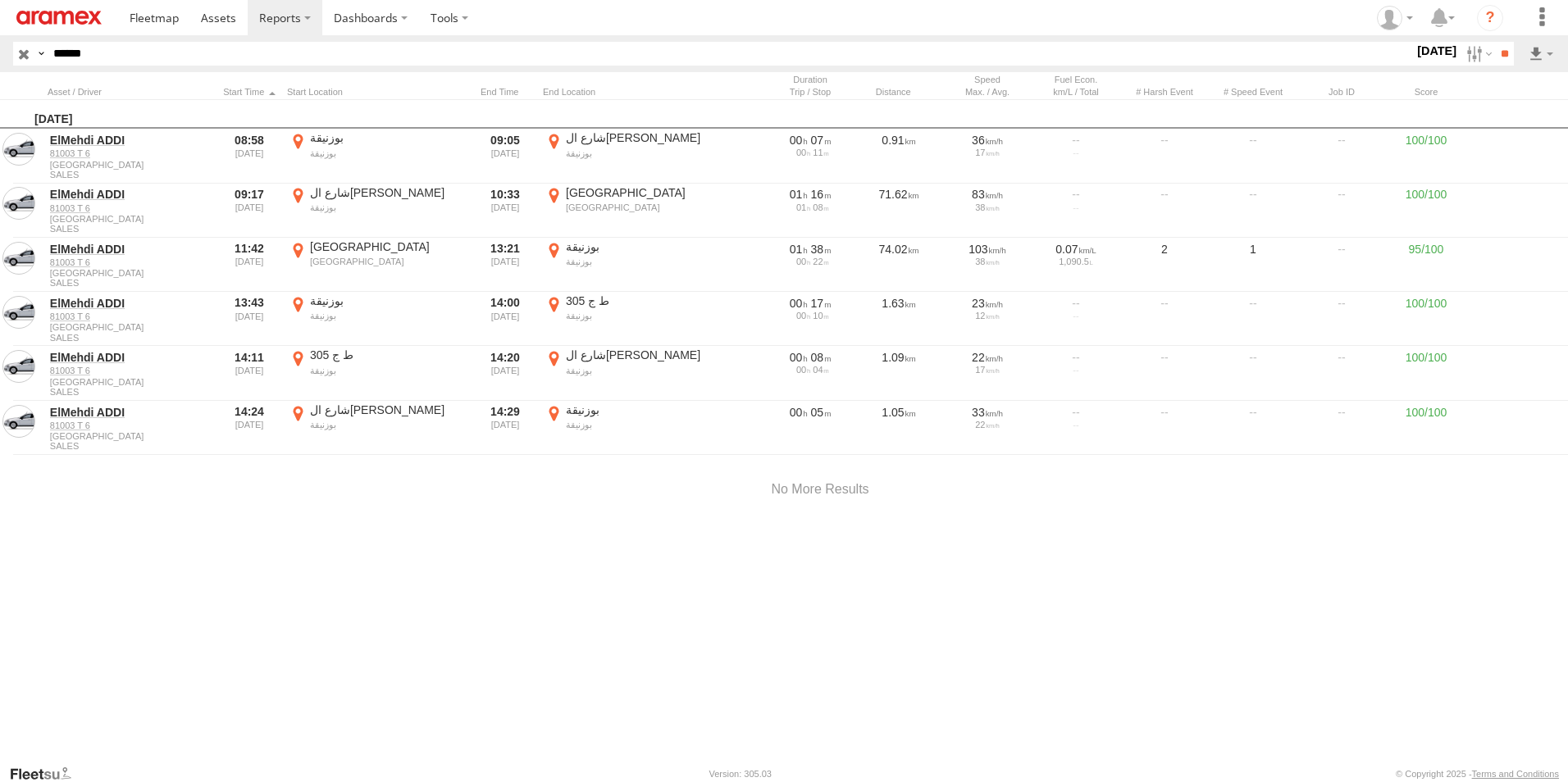
drag, startPoint x: 896, startPoint y: 541, endPoint x: 786, endPoint y: 384, distance: 191.7
click at [0, 0] on div at bounding box center [0, 0] width 0 height 0
drag, startPoint x: 818, startPoint y: 525, endPoint x: 908, endPoint y: 623, distance: 133.1
click at [0, 0] on div "Location Details × ← Move left → Move right ↑ Move up ↓ Move down + Zoom in - Z…" at bounding box center [0, 0] width 0 height 0
drag, startPoint x: 770, startPoint y: 445, endPoint x: 849, endPoint y: 635, distance: 205.8
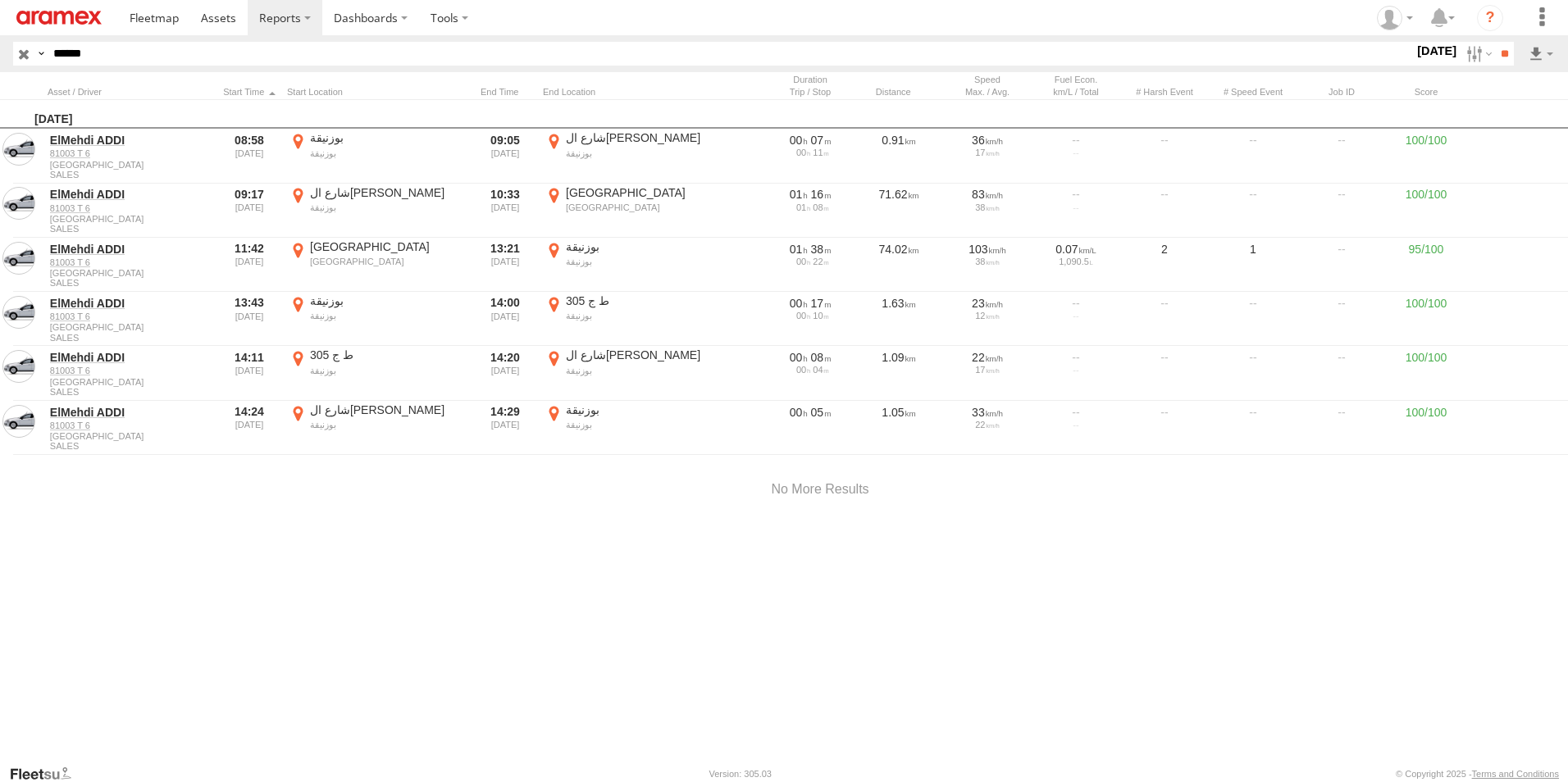
click at [0, 0] on div at bounding box center [0, 0] width 0 height 0
drag, startPoint x: 748, startPoint y: 385, endPoint x: 651, endPoint y: 473, distance: 131.0
click at [0, 0] on div at bounding box center [0, 0] width 0 height 0
drag, startPoint x: 551, startPoint y: 496, endPoint x: 542, endPoint y: 356, distance: 140.3
click at [0, 0] on div at bounding box center [0, 0] width 0 height 0
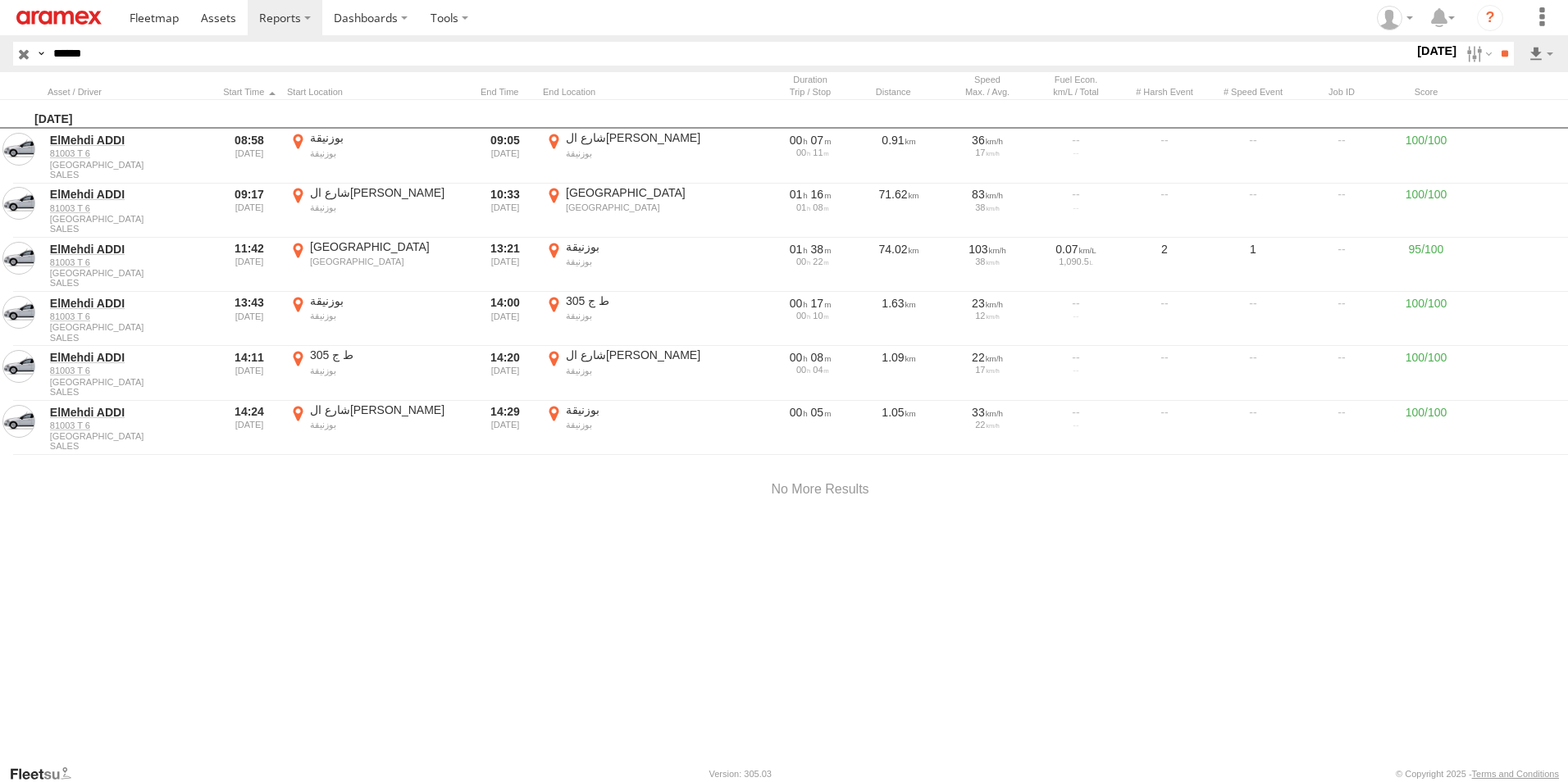
drag, startPoint x: 636, startPoint y: 423, endPoint x: 650, endPoint y: 605, distance: 182.5
click at [0, 0] on div at bounding box center [0, 0] width 0 height 0
drag, startPoint x: 712, startPoint y: 354, endPoint x: 619, endPoint y: 508, distance: 179.9
click at [0, 0] on div at bounding box center [0, 0] width 0 height 0
drag, startPoint x: 759, startPoint y: 481, endPoint x: 629, endPoint y: 497, distance: 131.0
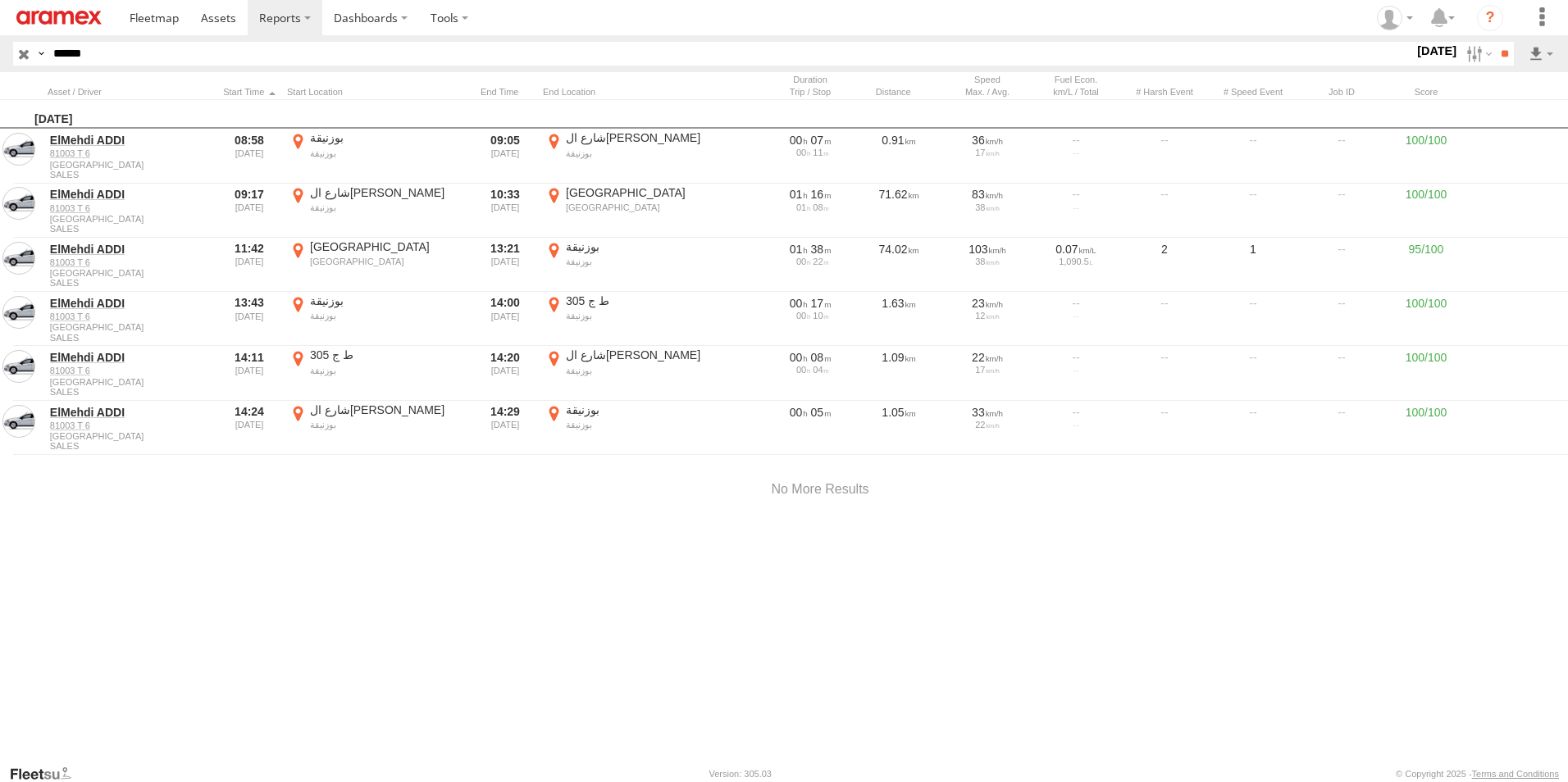
click at [0, 0] on div at bounding box center [0, 0] width 0 height 0
click at [0, 0] on label "×" at bounding box center [0, 0] width 0 height 0
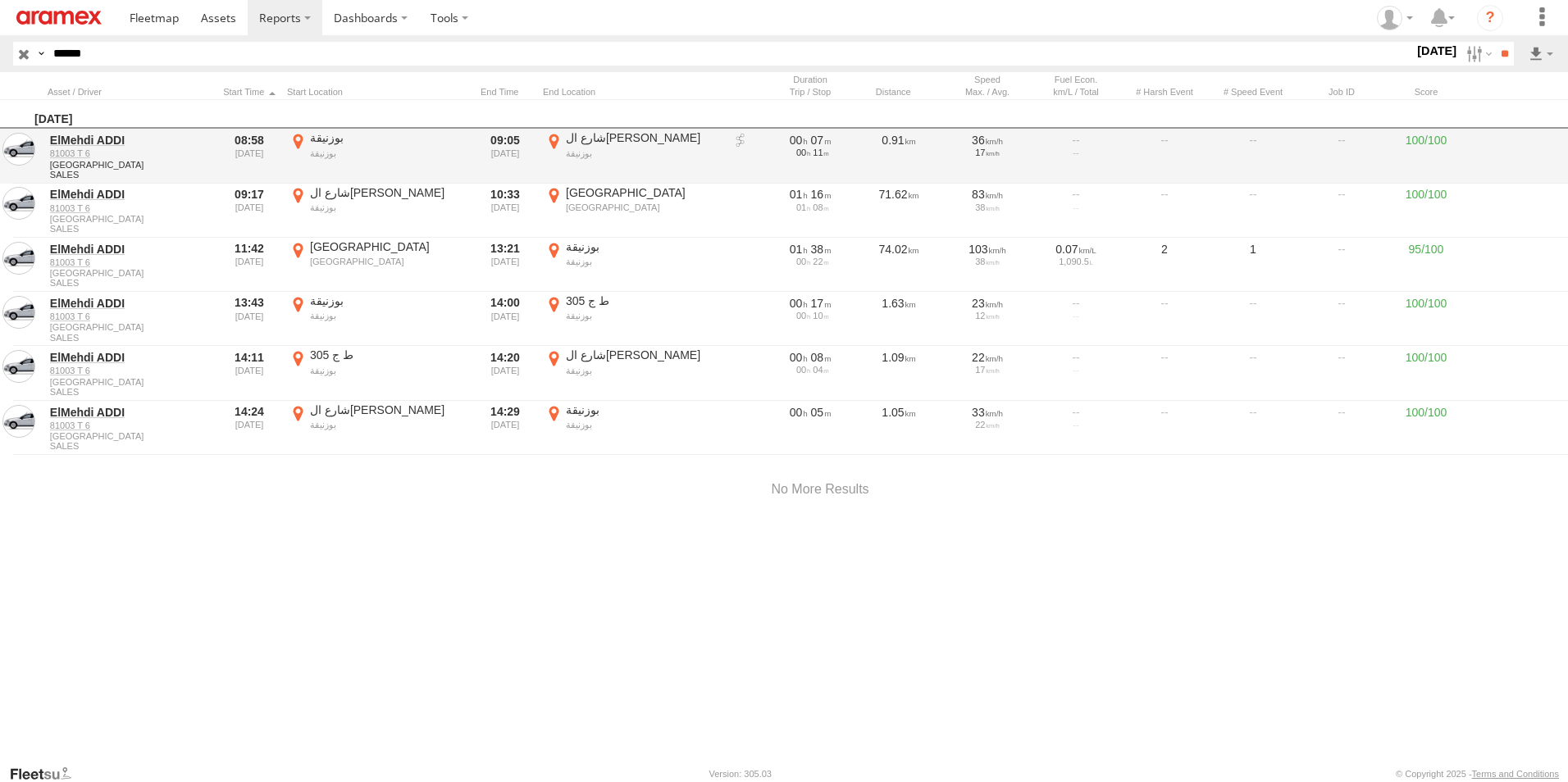
click at [302, 145] on label "بوزنيقة بوزنيقة 33.78932 -7.1505" at bounding box center [378, 155] width 181 height 51
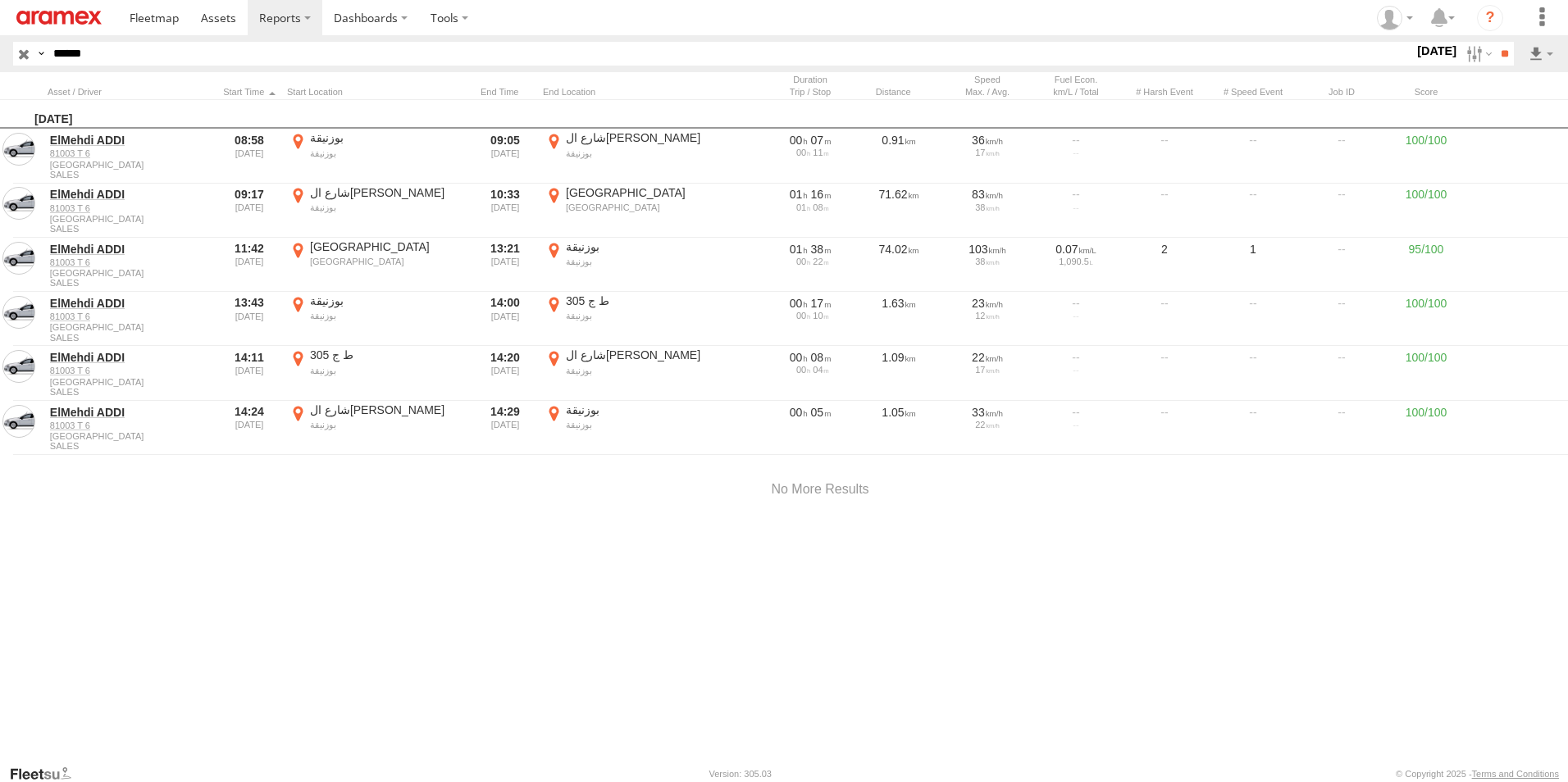
click at [0, 0] on label "×" at bounding box center [0, 0] width 0 height 0
click at [1461, 59] on label at bounding box center [1478, 53] width 35 height 24
click at [0, 0] on label at bounding box center [0, 0] width 0 height 0
click at [1497, 57] on input "**" at bounding box center [1505, 53] width 19 height 24
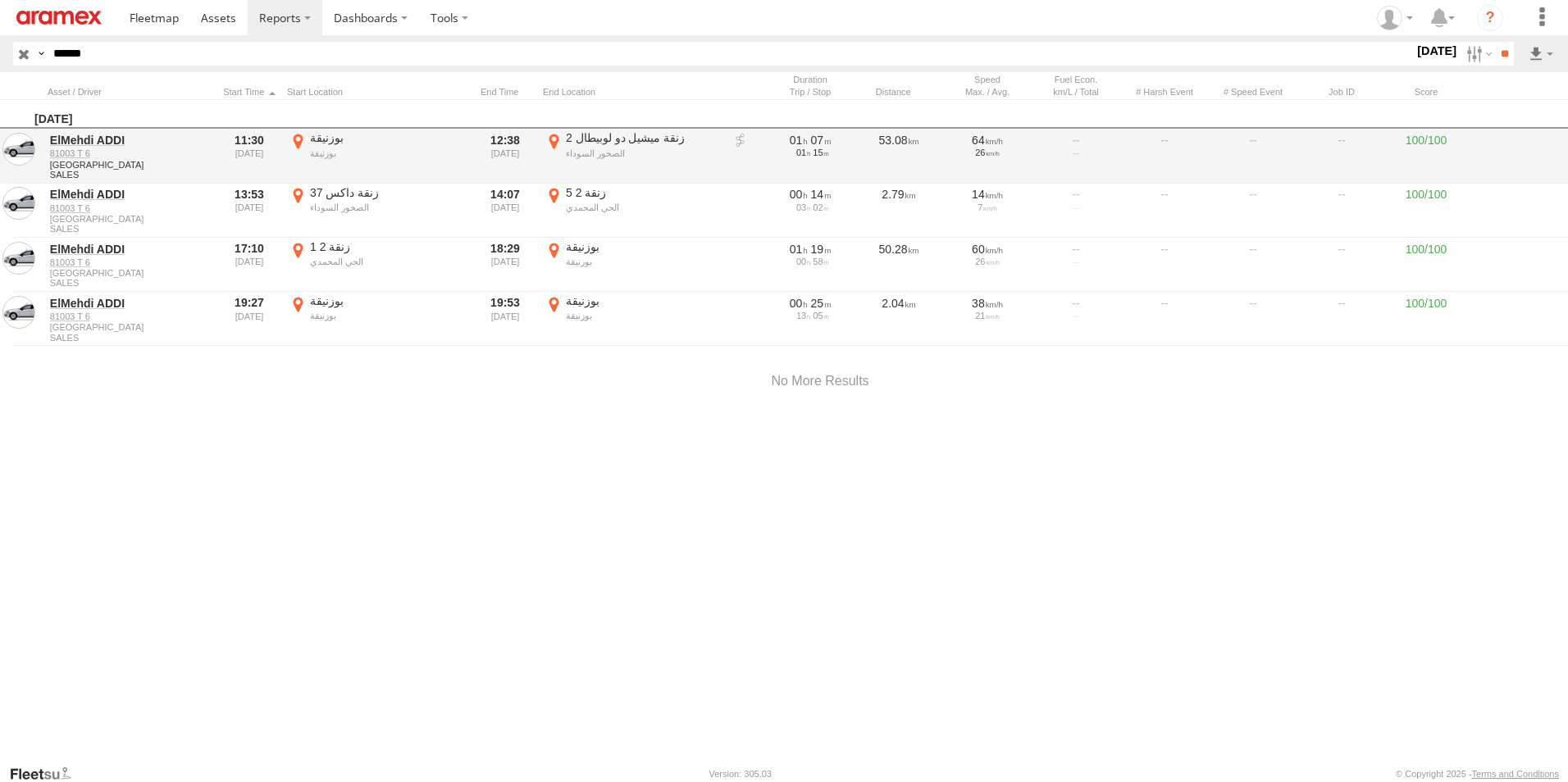
click at [302, 137] on label "بوزنيقة بوزنيقة 33.78895 -7.15097" at bounding box center [378, 155] width 181 height 51
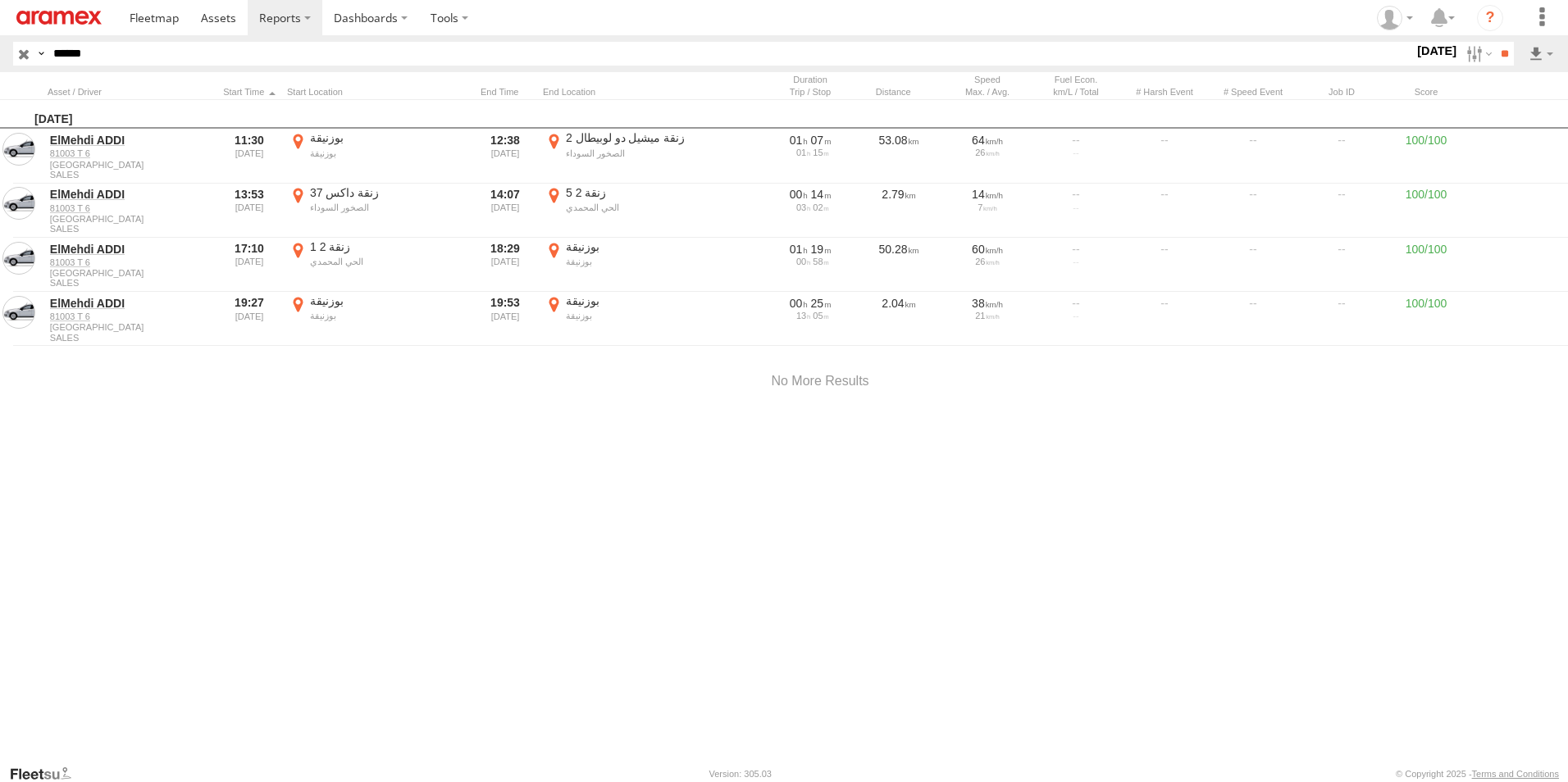
click at [0, 0] on label "×" at bounding box center [0, 0] width 0 height 0
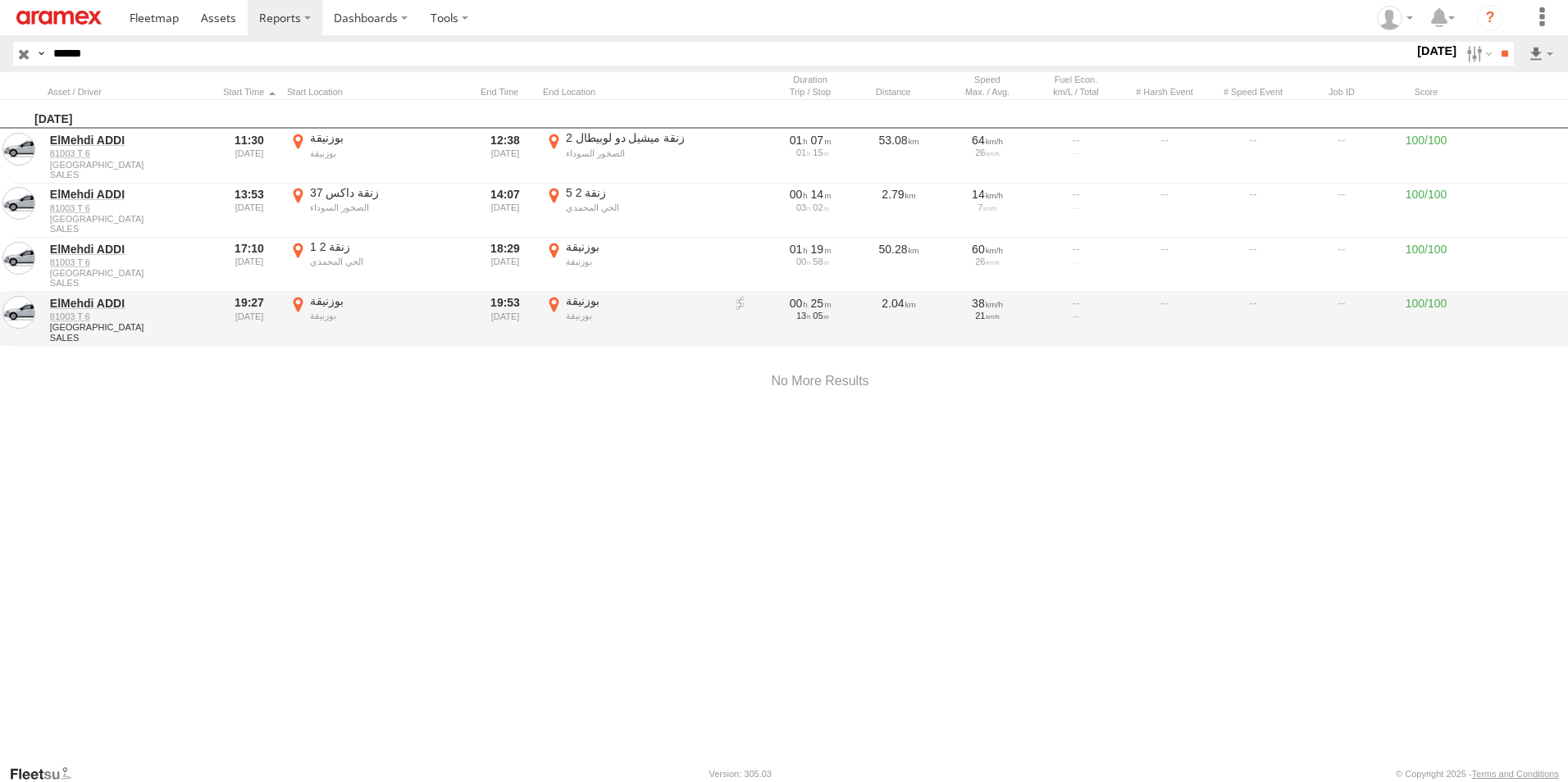
click at [553, 303] on label "بوزنيقة بوزنيقة 33.78896 -7.15102" at bounding box center [633, 319] width 181 height 51
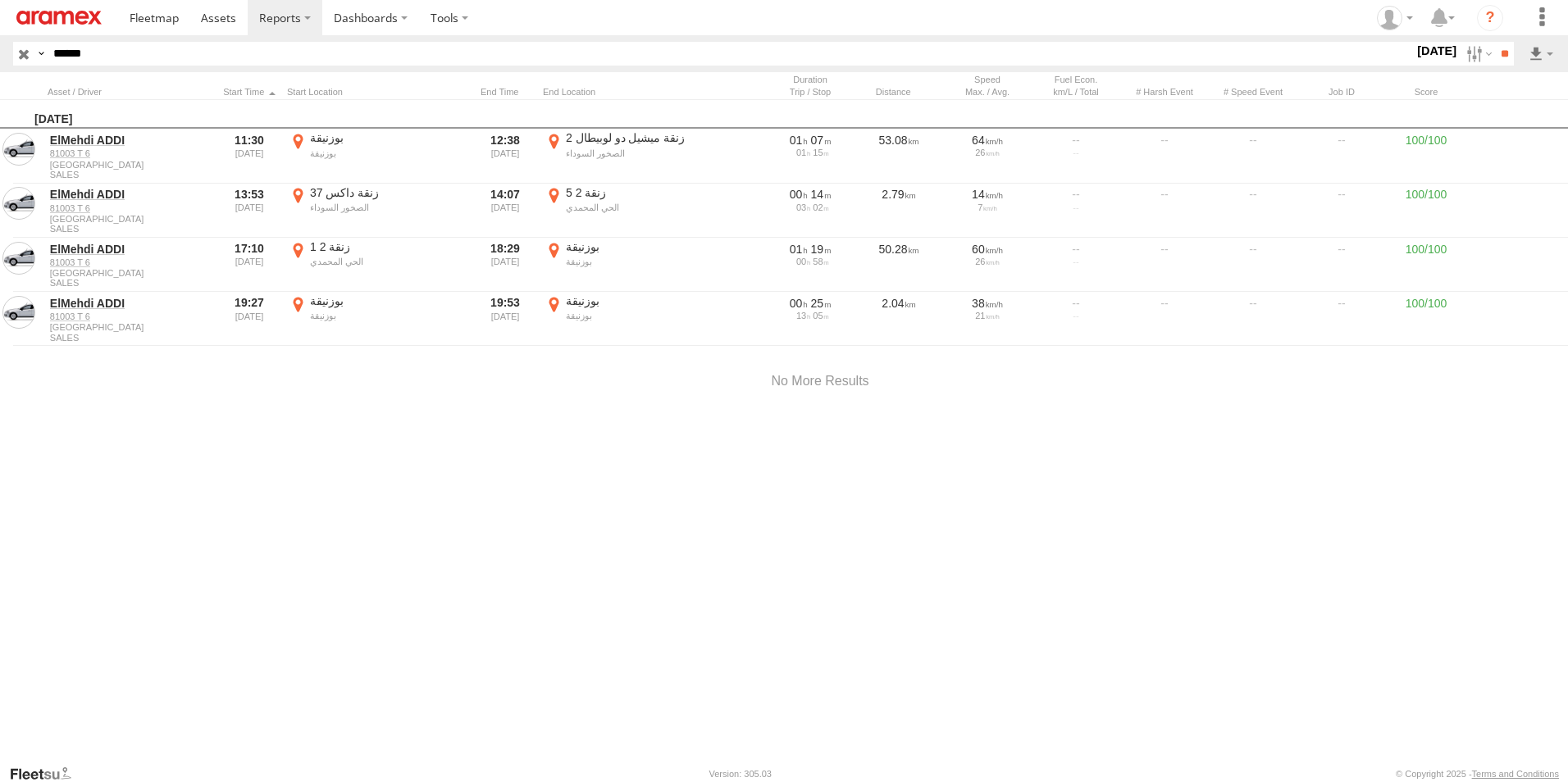
drag, startPoint x: 761, startPoint y: 473, endPoint x: 900, endPoint y: 220, distance: 288.7
click at [0, 0] on div at bounding box center [0, 0] width 0 height 0
click at [0, 0] on label "×" at bounding box center [0, 0] width 0 height 0
click at [1499, 56] on input "**" at bounding box center [1505, 53] width 19 height 24
click at [1461, 55] on label at bounding box center [1478, 53] width 35 height 24
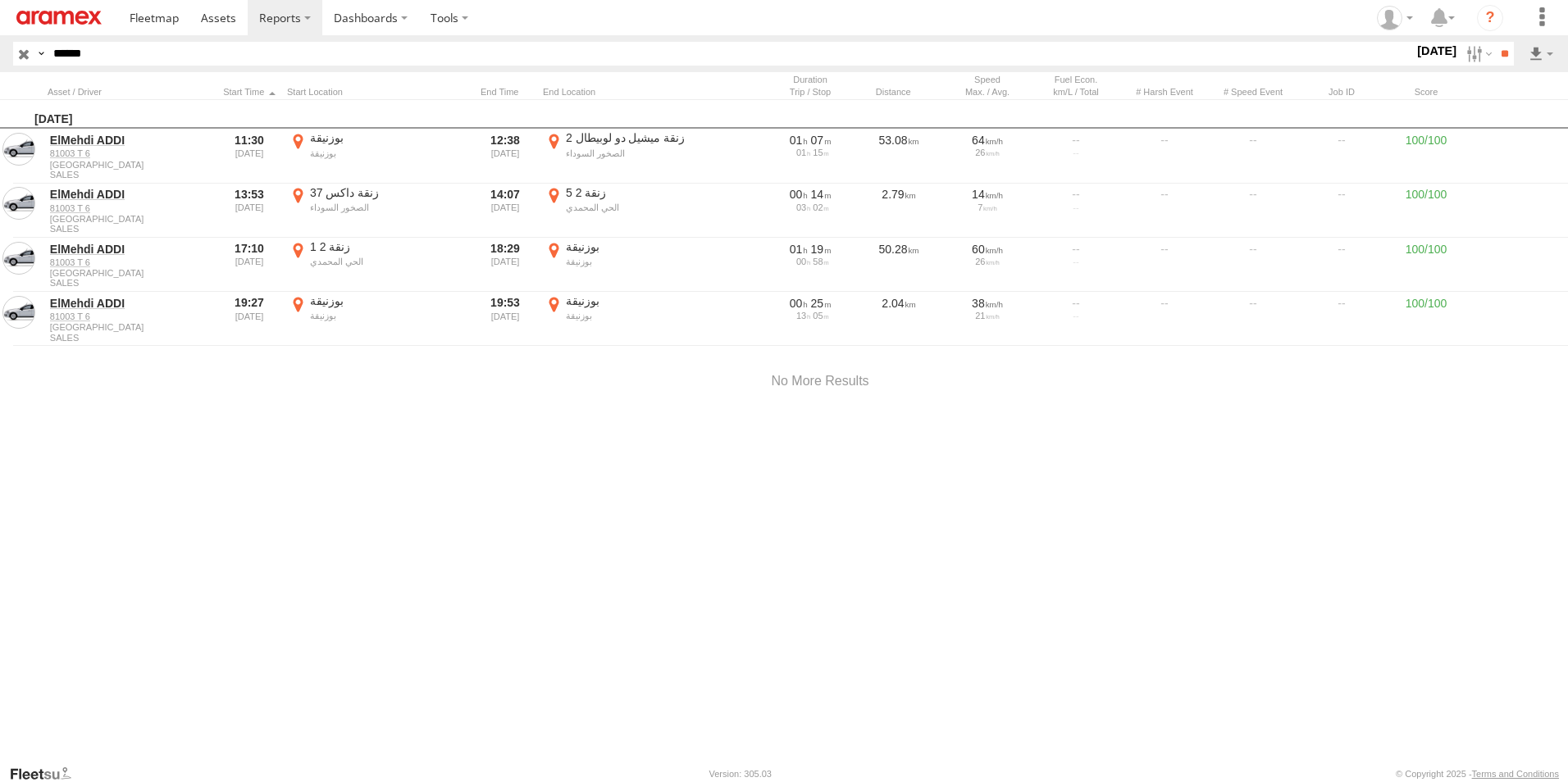
click at [0, 0] on label at bounding box center [0, 0] width 0 height 0
click at [1499, 52] on input "**" at bounding box center [1505, 53] width 19 height 24
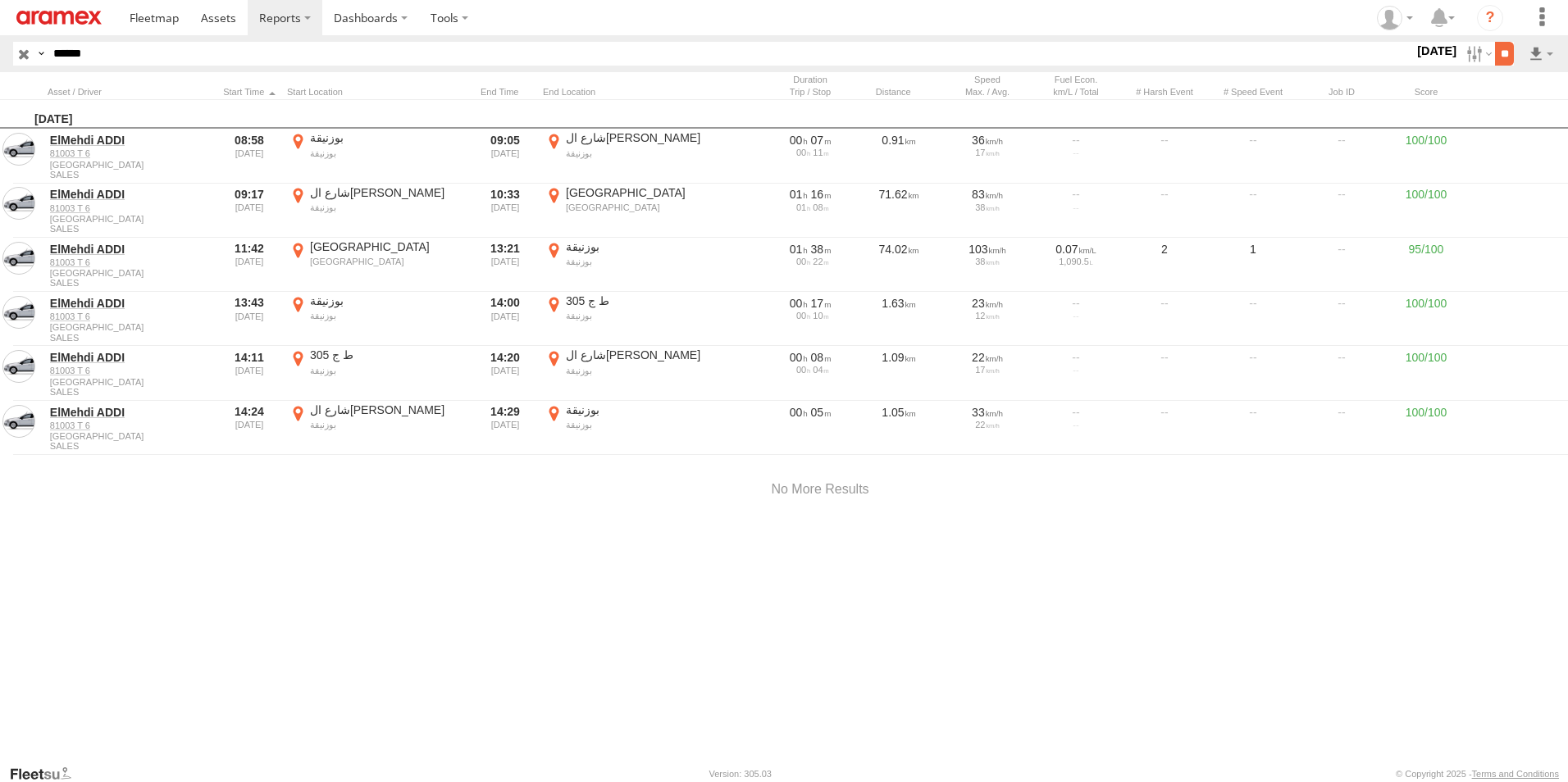
click at [1501, 56] on input "**" at bounding box center [1505, 53] width 19 height 24
drag, startPoint x: 75, startPoint y: 54, endPoint x: -3, endPoint y: 79, distance: 81.9
click at [0, 79] on html at bounding box center [784, 391] width 1568 height 782
paste input "text"
click at [1495, 41] on input "**" at bounding box center [1505, 53] width 19 height 24
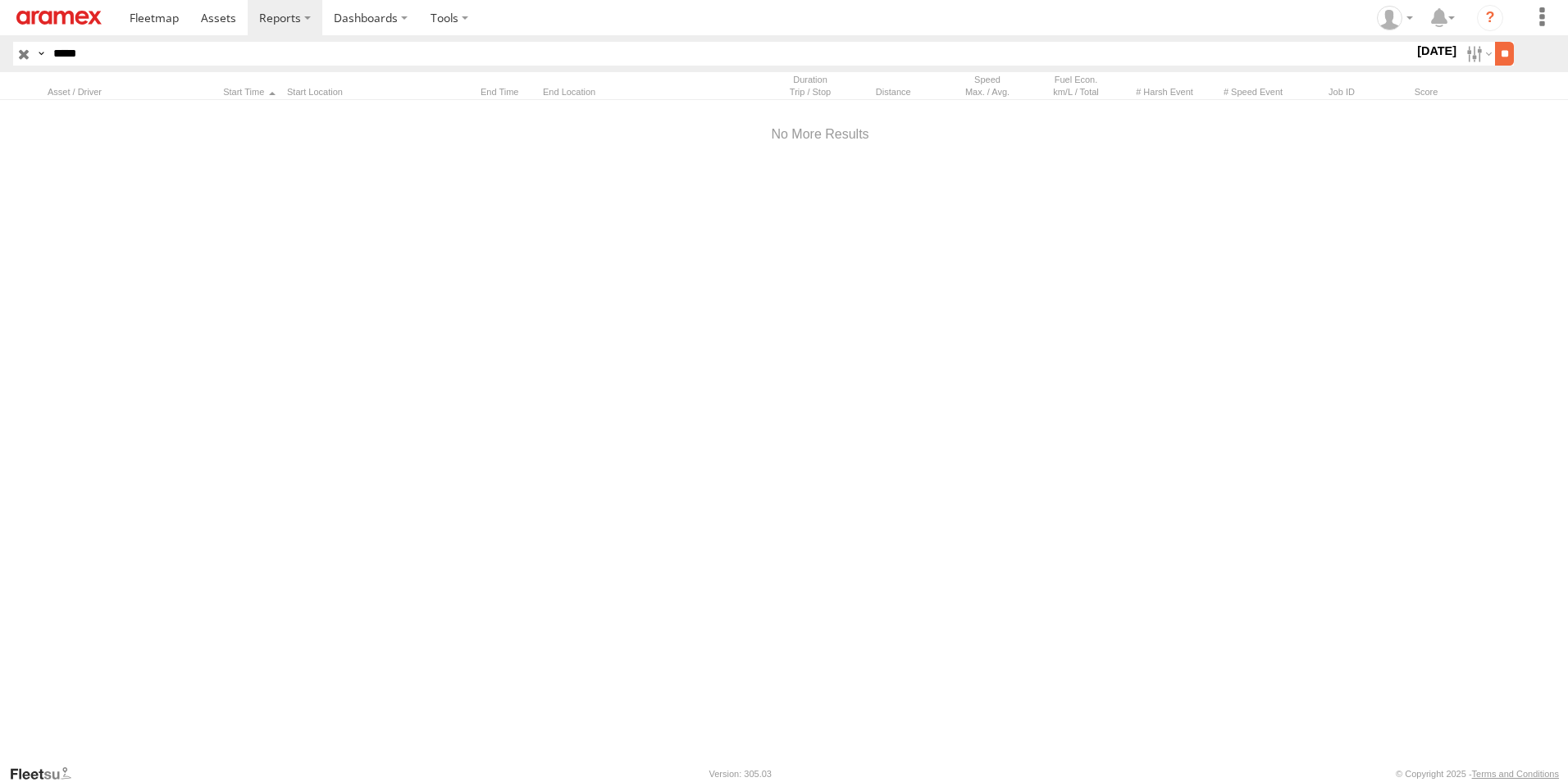
click at [1506, 60] on input "**" at bounding box center [1505, 53] width 19 height 24
drag, startPoint x: 103, startPoint y: 55, endPoint x: -3, endPoint y: 47, distance: 106.3
click at [0, 47] on html at bounding box center [784, 391] width 1568 height 782
paste input "text"
click at [1495, 41] on input "**" at bounding box center [1505, 53] width 19 height 24
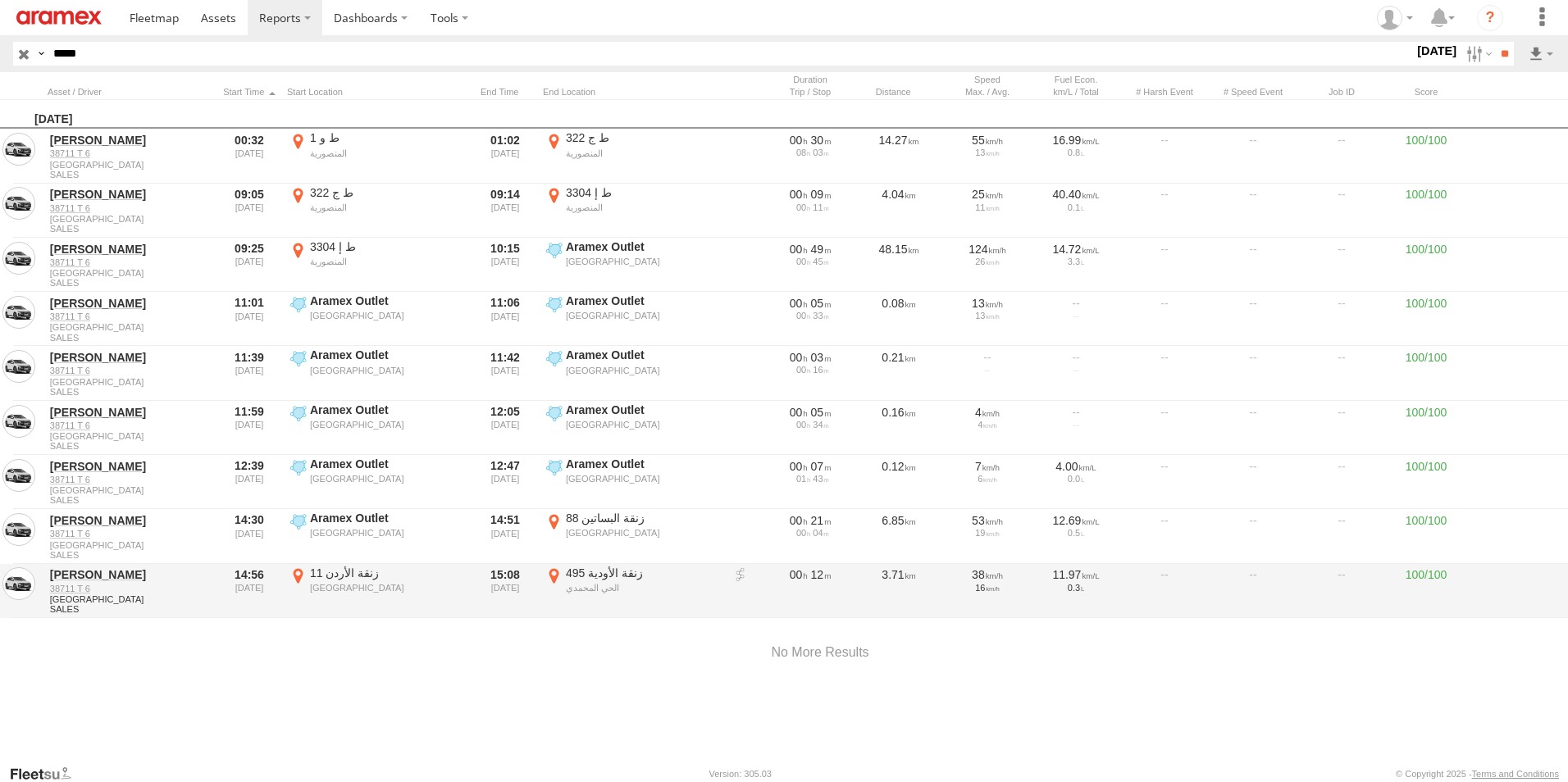
click at [554, 574] on label "495 زنقة الأودية الحي [DEMOGRAPHIC_DATA] 33.58566 -7.57558" at bounding box center [633, 592] width 181 height 51
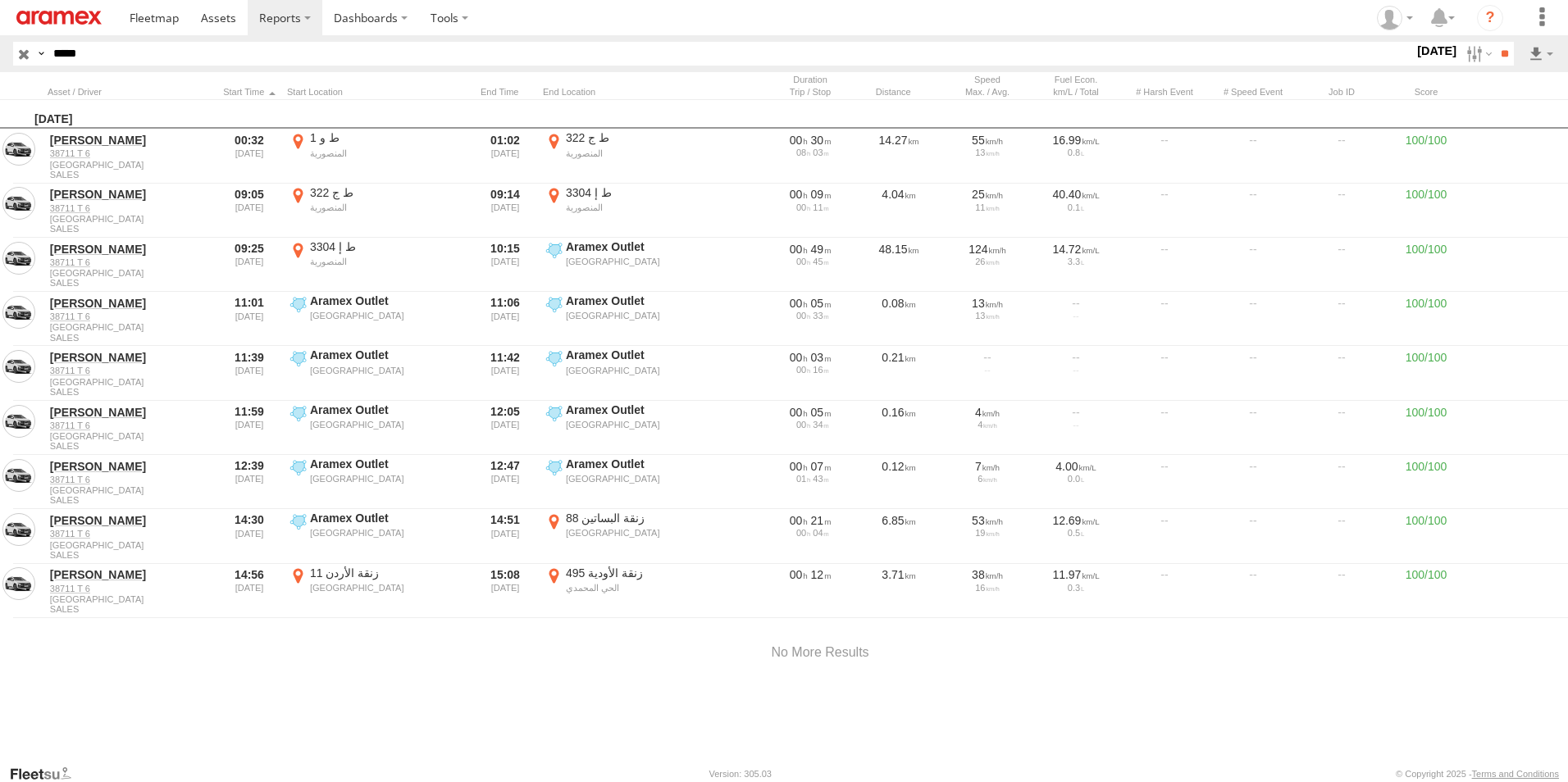
drag, startPoint x: 669, startPoint y: 378, endPoint x: 709, endPoint y: 497, distance: 125.5
click at [0, 0] on div at bounding box center [0, 0] width 0 height 0
click at [0, 0] on div "Location Details ×" at bounding box center [0, 0] width 0 height 0
click at [0, 0] on label "×" at bounding box center [0, 0] width 0 height 0
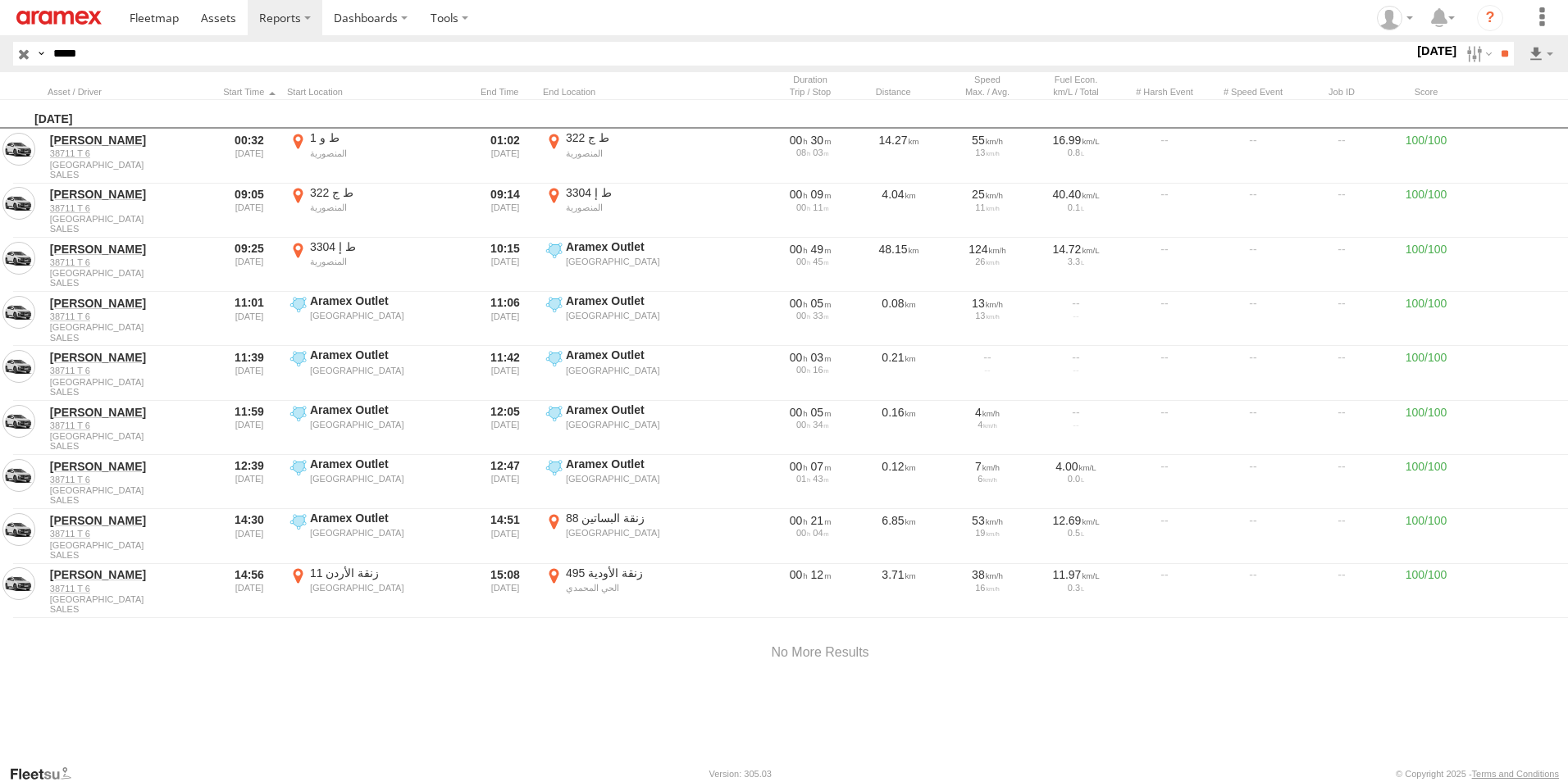
drag, startPoint x: 95, startPoint y: 51, endPoint x: -3, endPoint y: 51, distance: 98.0
click at [0, 51] on html at bounding box center [784, 391] width 1568 height 782
paste input "text"
type input "*****"
click at [1495, 41] on input "**" at bounding box center [1505, 53] width 19 height 24
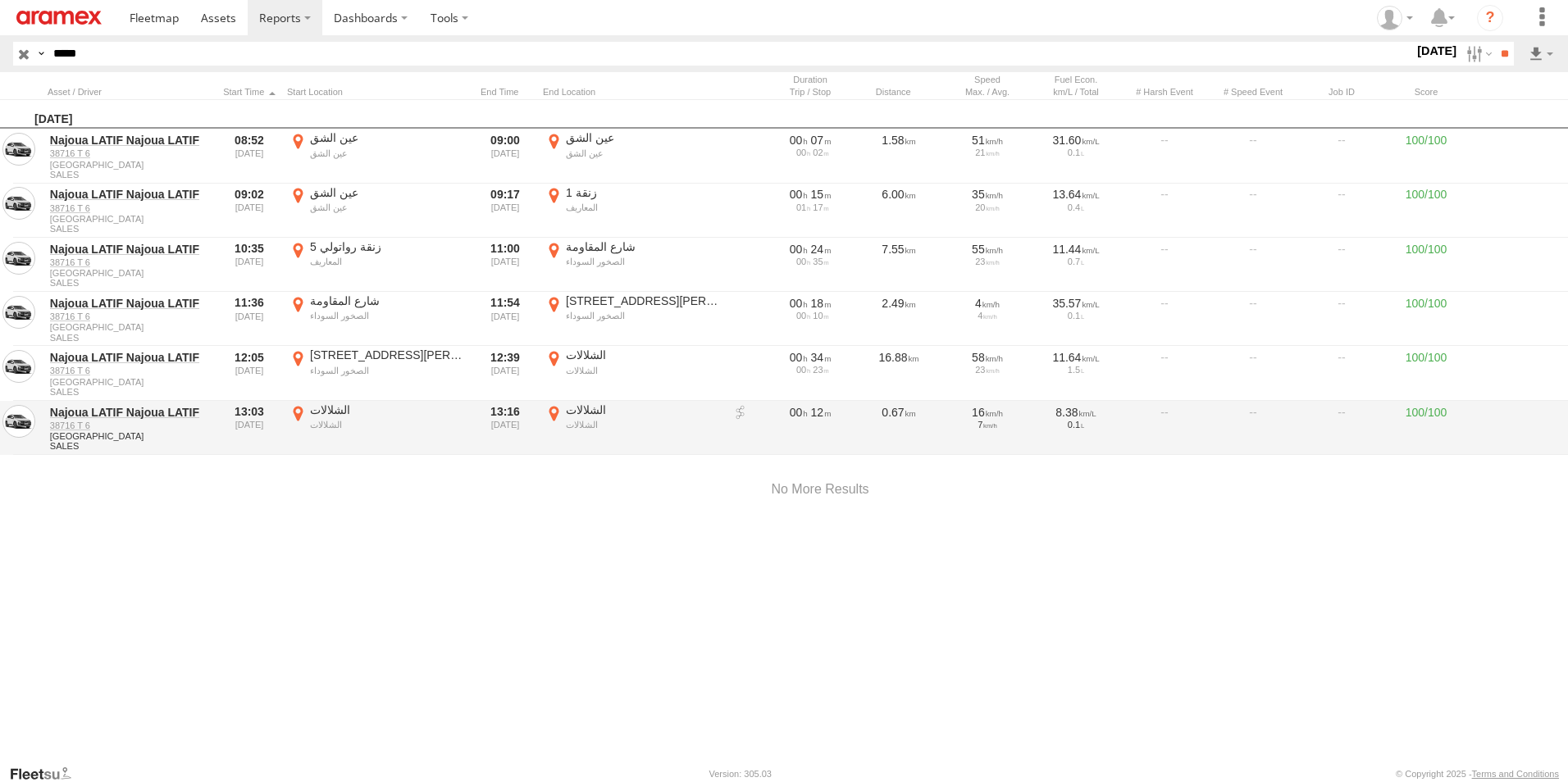
click at [557, 414] on label "الشلالات الشلالات 33.62477 -7.44129" at bounding box center [633, 428] width 181 height 51
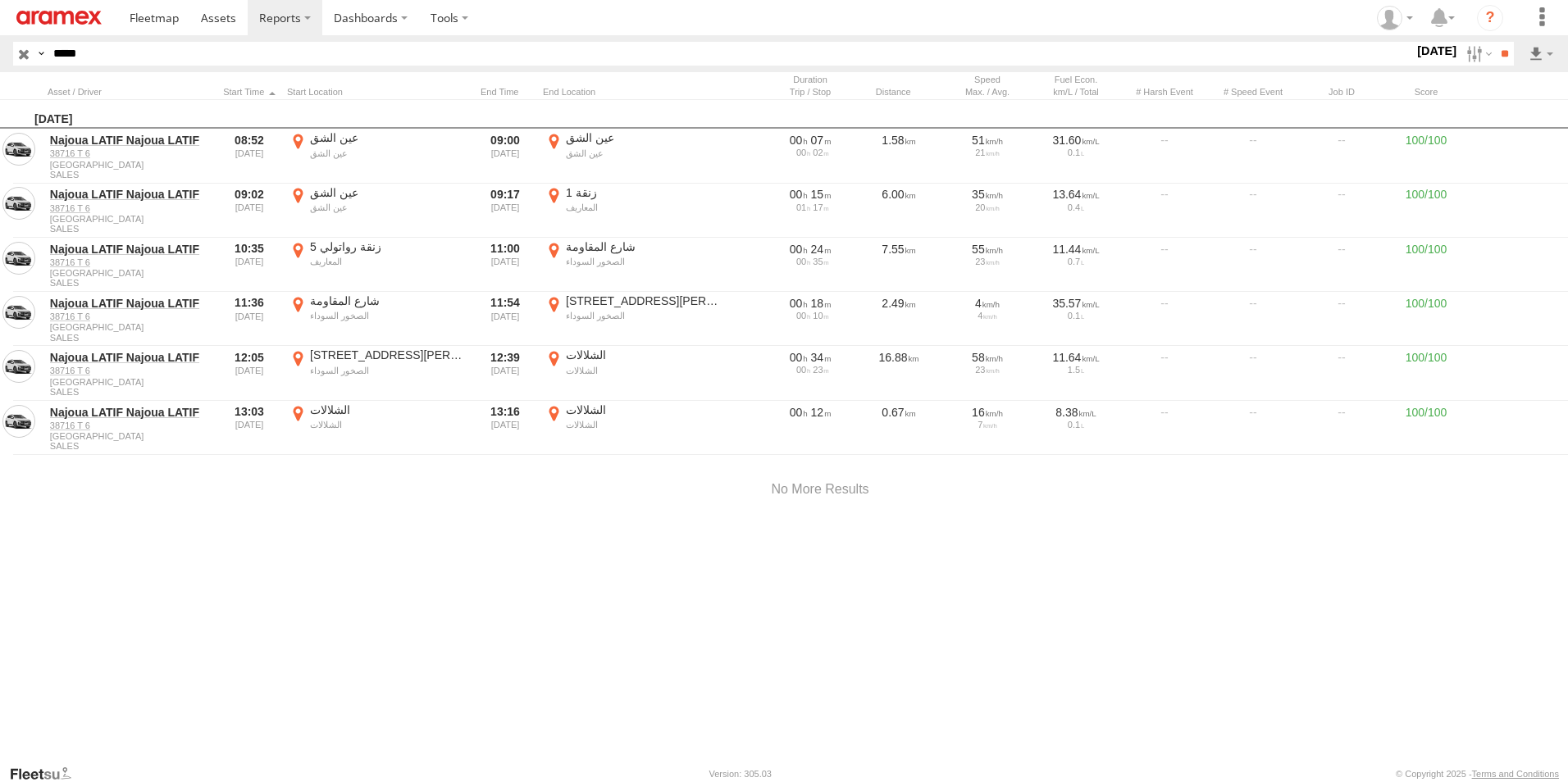
drag, startPoint x: 812, startPoint y: 435, endPoint x: 701, endPoint y: 552, distance: 161.3
click at [0, 0] on div at bounding box center [0, 0] width 0 height 0
drag, startPoint x: 778, startPoint y: 405, endPoint x: 550, endPoint y: 497, distance: 245.9
click at [0, 0] on div at bounding box center [0, 0] width 0 height 0
click at [0, 0] on label "×" at bounding box center [0, 0] width 0 height 0
